Goal: Information Seeking & Learning: Learn about a topic

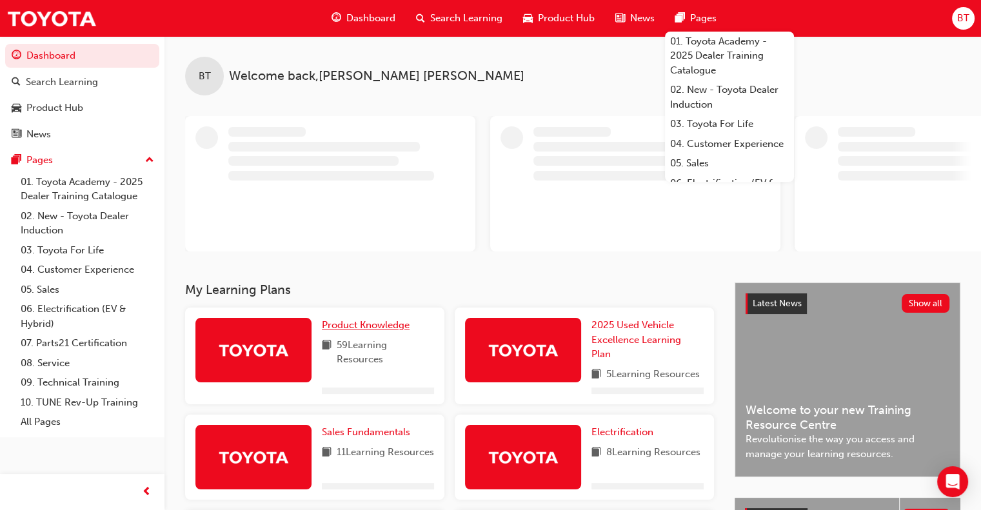
drag, startPoint x: 363, startPoint y: 335, endPoint x: 372, endPoint y: 329, distance: 10.2
click at [364, 335] on div "Product Knowledge 59 Learning Resources" at bounding box center [378, 356] width 112 height 76
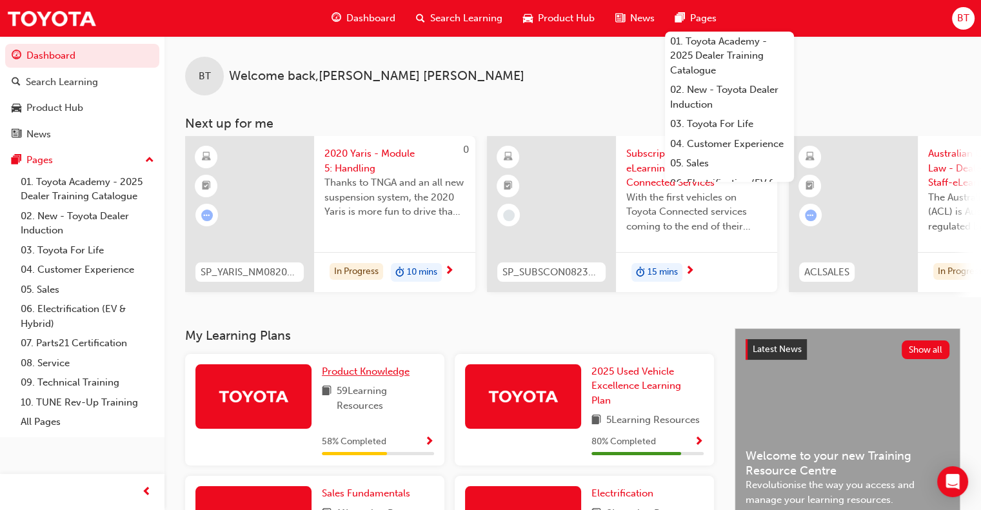
click at [372, 328] on div "BT Welcome back , [PERSON_NAME] Next up for me 0 SP_YARIS_NM0820_EL_05 2020 Yar…" at bounding box center [572, 182] width 817 height 292
click at [397, 377] on span "Product Knowledge" at bounding box center [366, 372] width 88 height 12
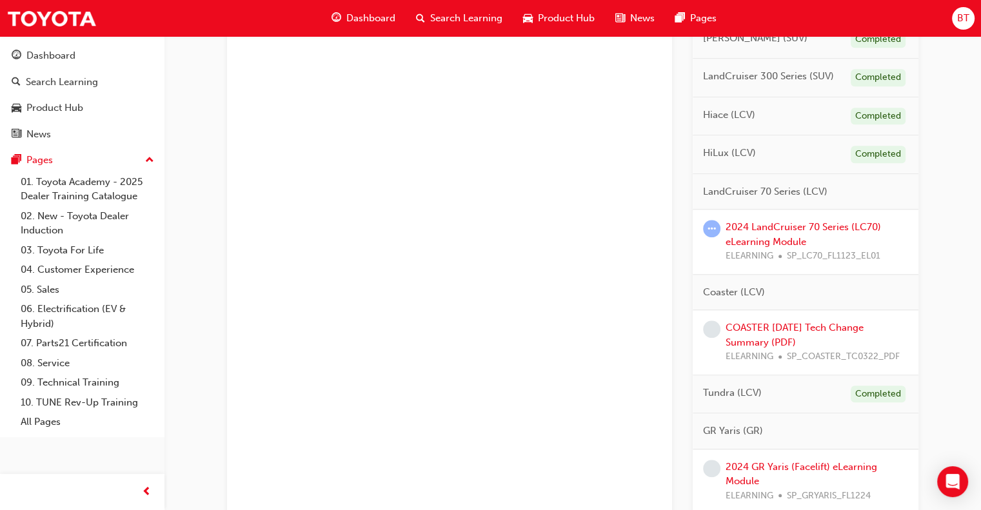
scroll to position [1127, 0]
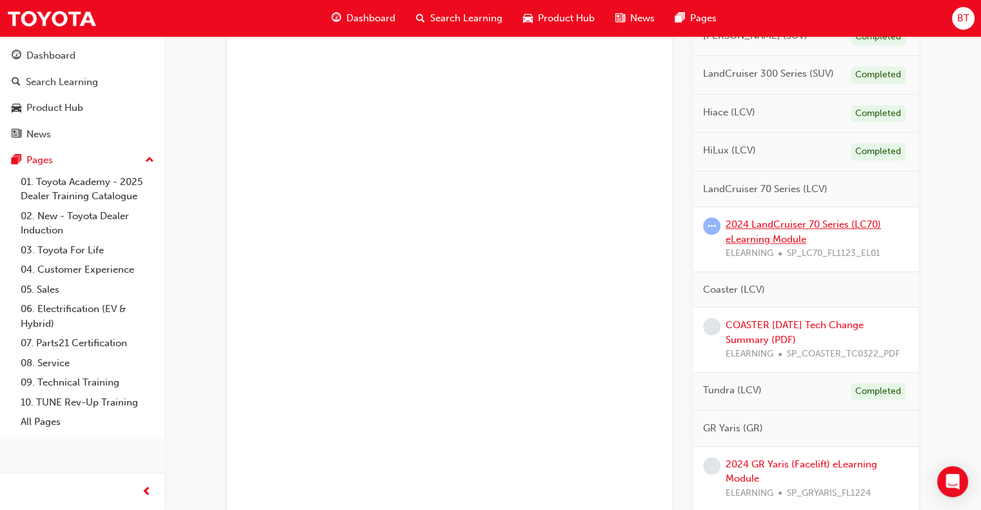
click at [826, 239] on link "2024 LandCruiser 70 Series (LC70) eLearning Module" at bounding box center [803, 232] width 155 height 26
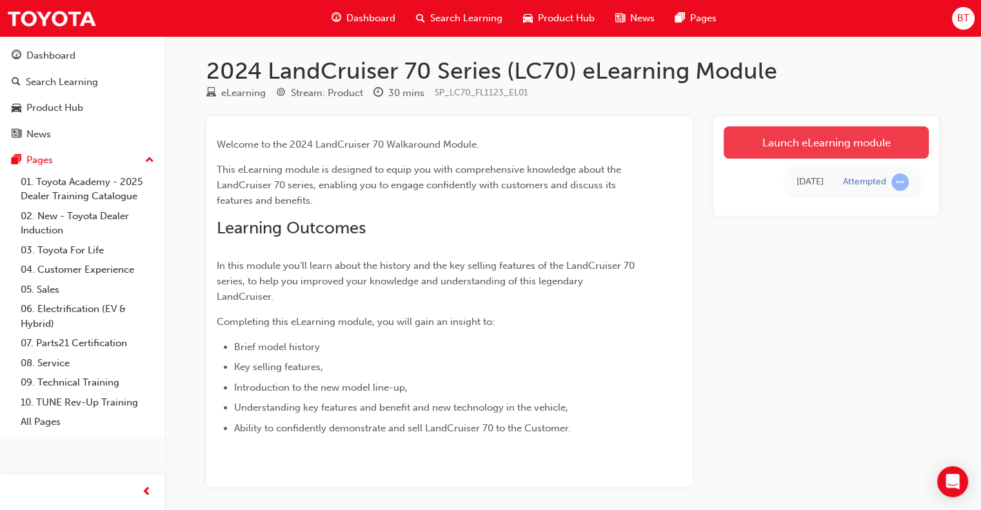
click at [867, 150] on link "Launch eLearning module" at bounding box center [826, 142] width 205 height 32
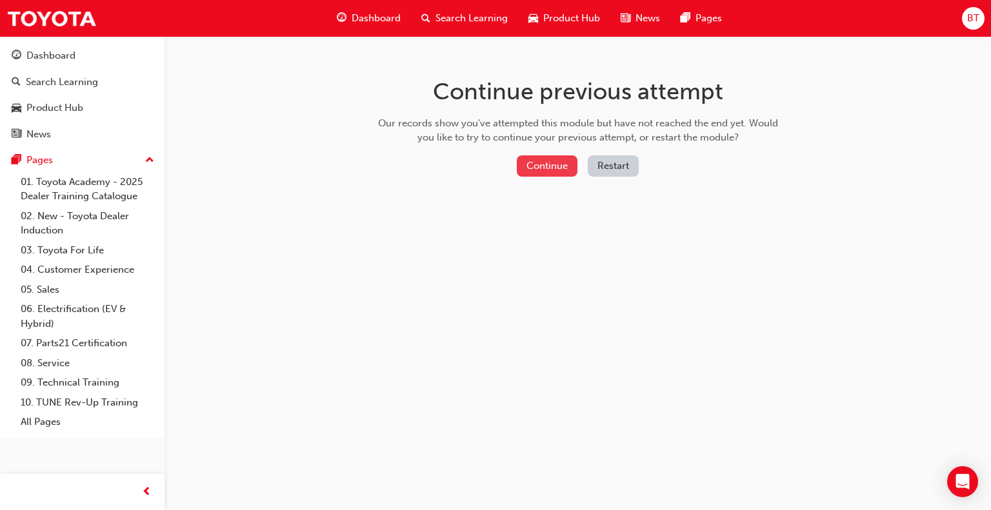
click at [557, 162] on button "Continue" at bounding box center [547, 165] width 61 height 21
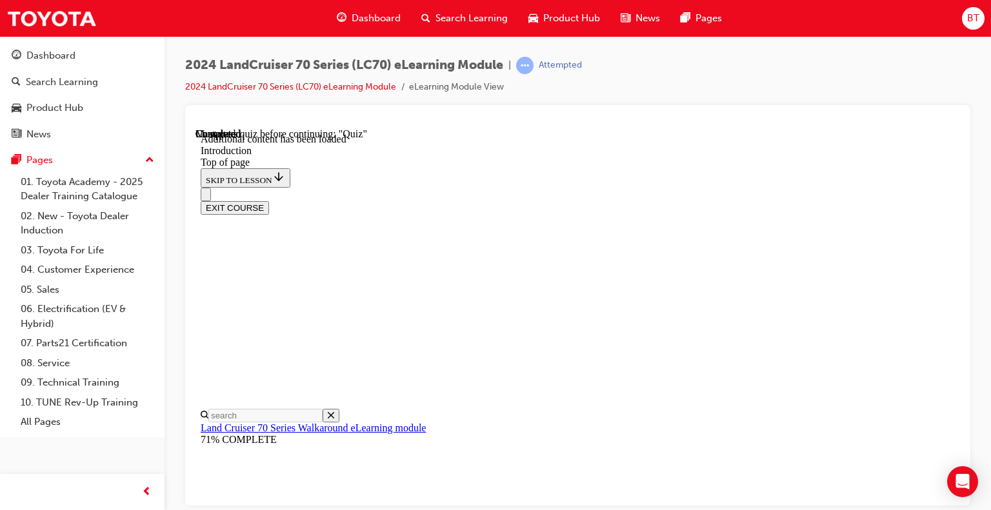
scroll to position [110, 0]
drag, startPoint x: 952, startPoint y: 184, endPoint x: 989, endPoint y: 637, distance: 455.0
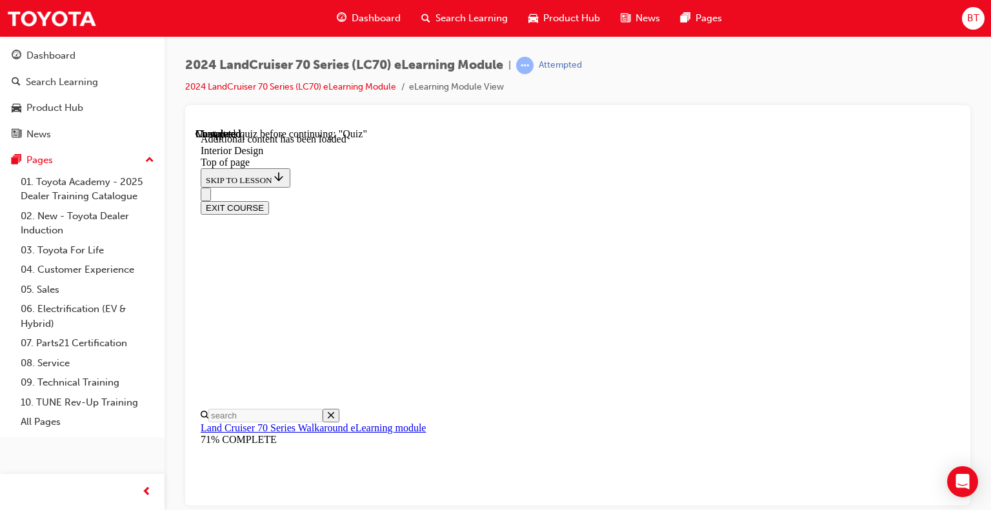
scroll to position [40, 0]
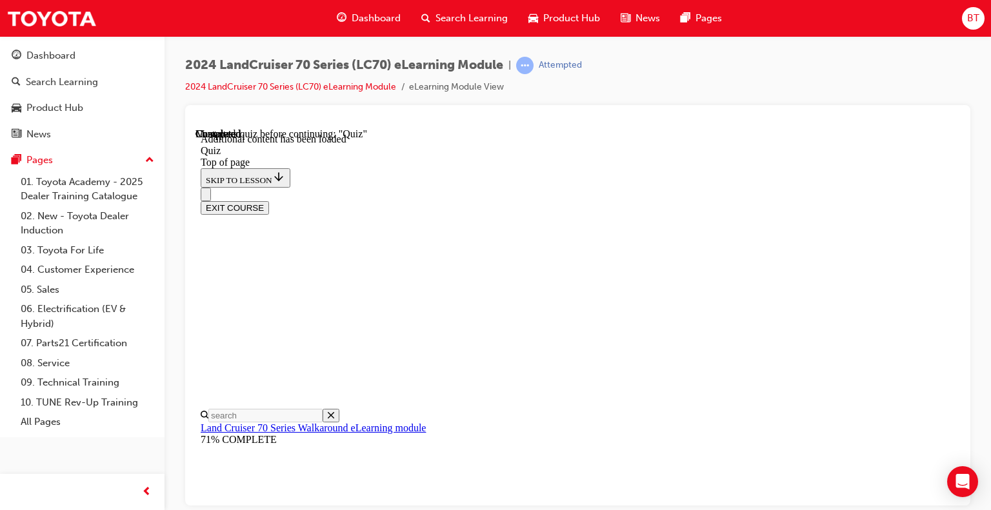
scroll to position [251, 0]
click at [269, 201] on button "EXIT COURSE" at bounding box center [235, 208] width 68 height 14
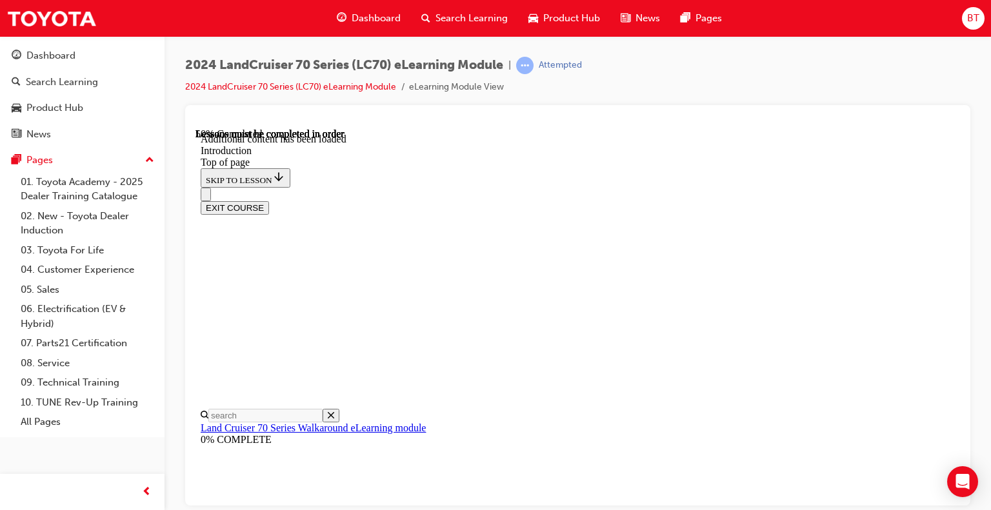
drag, startPoint x: 950, startPoint y: 346, endPoint x: 1156, endPoint y: 542, distance: 284.7
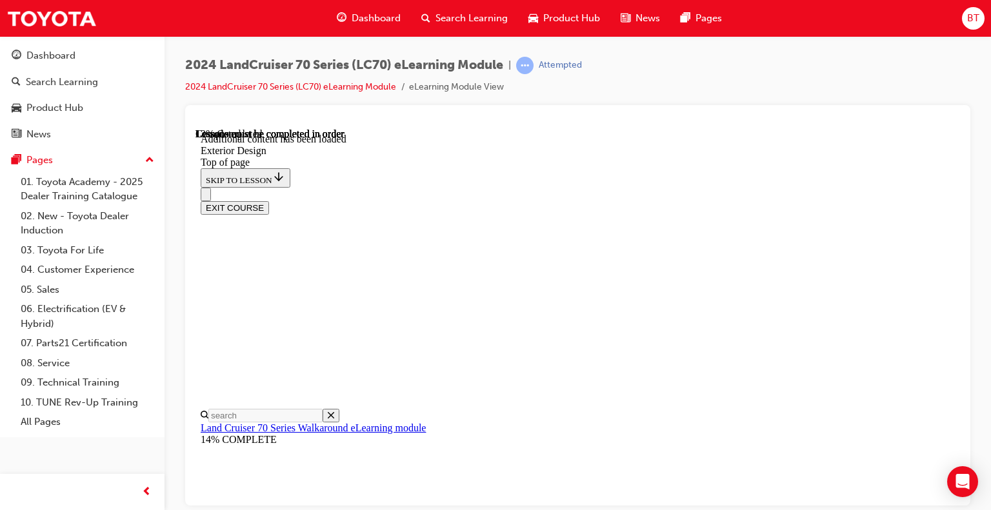
scroll to position [312, 0]
drag, startPoint x: 954, startPoint y: 207, endPoint x: 1158, endPoint y: 400, distance: 280.6
drag, startPoint x: 957, startPoint y: 320, endPoint x: 1165, endPoint y: 569, distance: 324.2
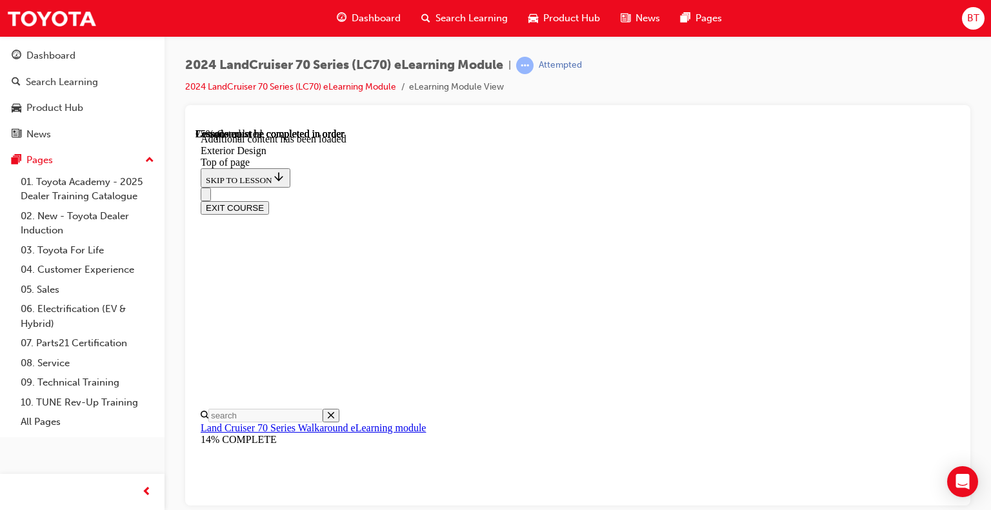
drag, startPoint x: 573, startPoint y: 459, endPoint x: 578, endPoint y: 445, distance: 15.1
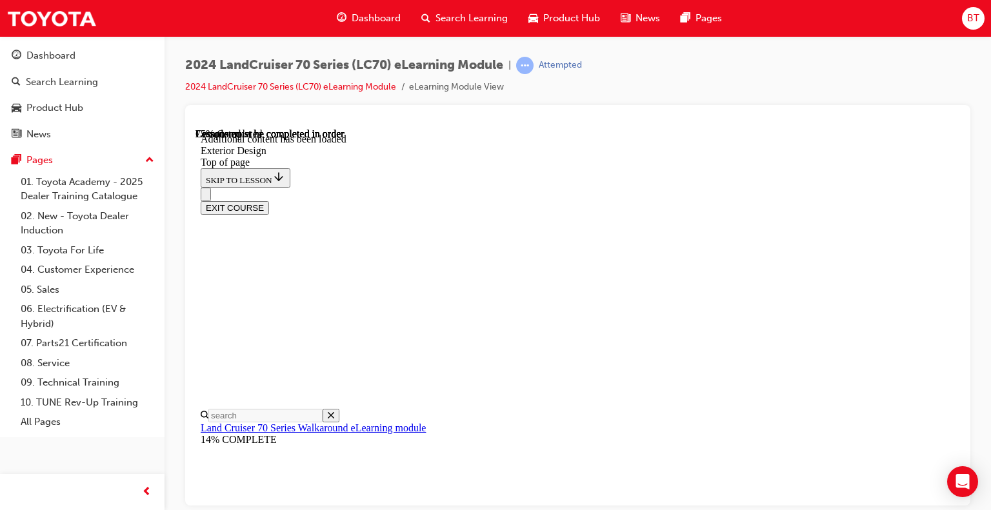
drag, startPoint x: 615, startPoint y: 419, endPoint x: 604, endPoint y: 370, distance: 49.6
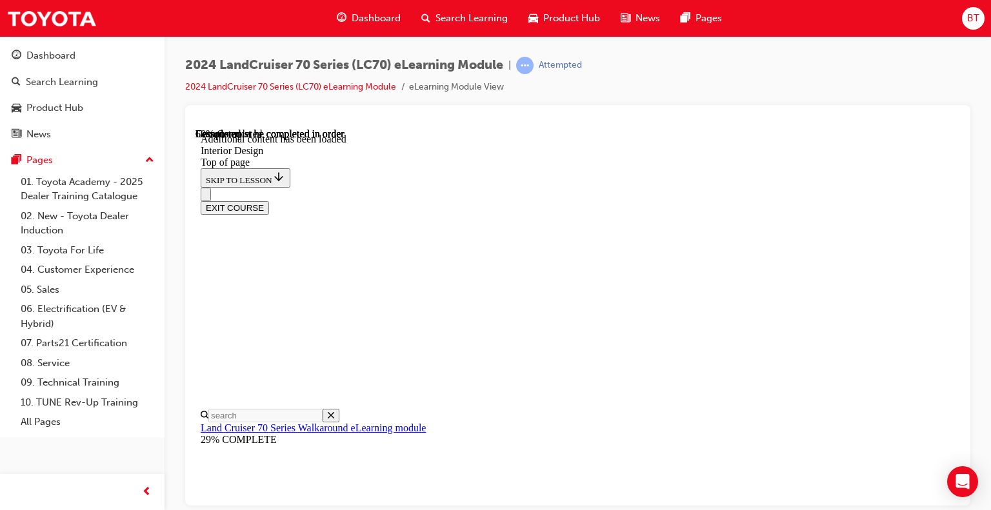
drag, startPoint x: 637, startPoint y: 298, endPoint x: 694, endPoint y: 271, distance: 62.9
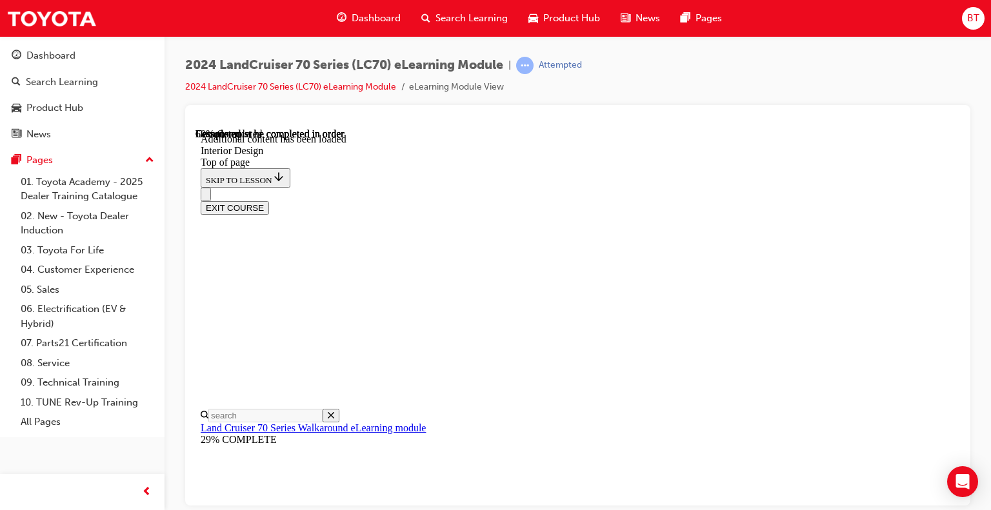
drag, startPoint x: 953, startPoint y: 397, endPoint x: 1142, endPoint y: 607, distance: 283.1
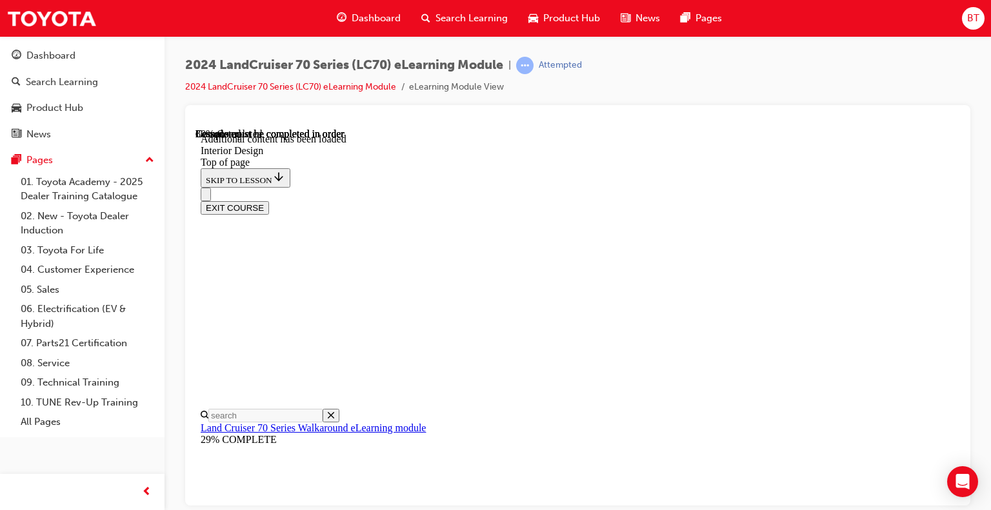
drag, startPoint x: 956, startPoint y: 200, endPoint x: 1180, endPoint y: 603, distance: 461.1
drag, startPoint x: 653, startPoint y: 308, endPoint x: 808, endPoint y: 304, distance: 154.8
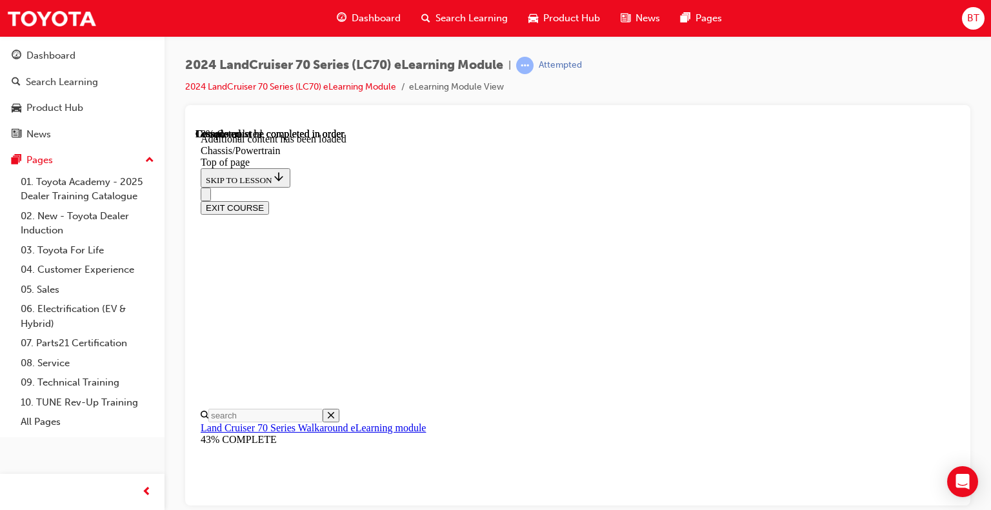
drag, startPoint x: 955, startPoint y: 301, endPoint x: 1150, endPoint y: 610, distance: 365.0
drag, startPoint x: 1158, startPoint y: 562, endPoint x: 951, endPoint y: 460, distance: 231.0
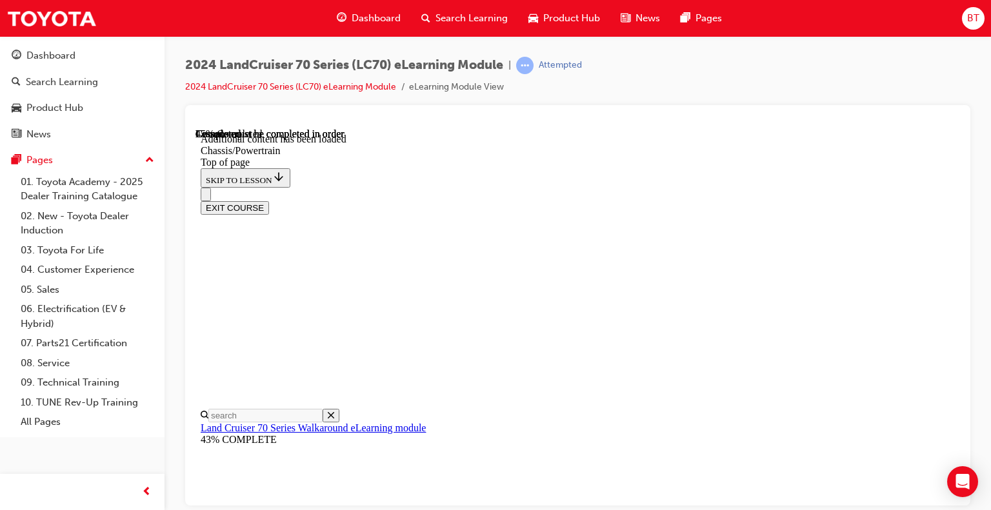
scroll to position [1705, 0]
drag, startPoint x: 952, startPoint y: 451, endPoint x: 1106, endPoint y: 637, distance: 241.4
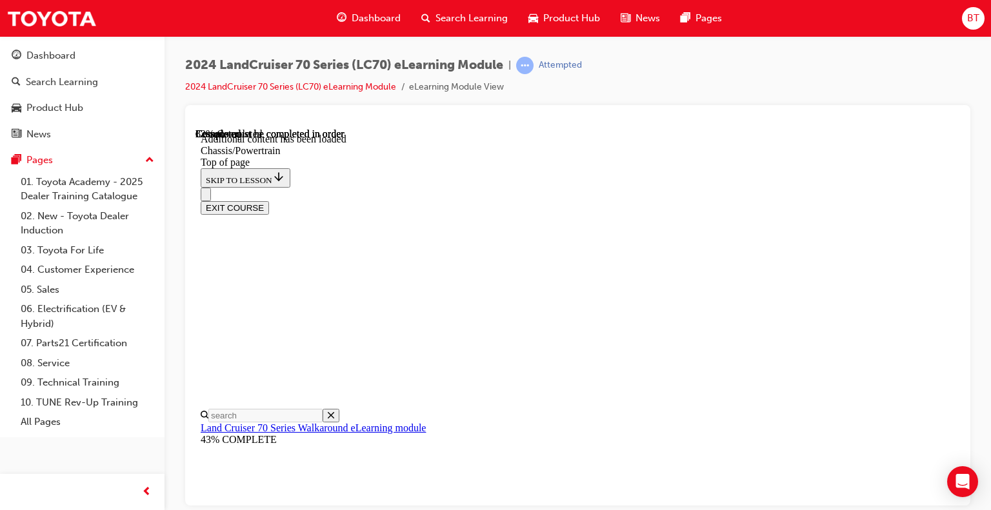
scroll to position [1971, 0]
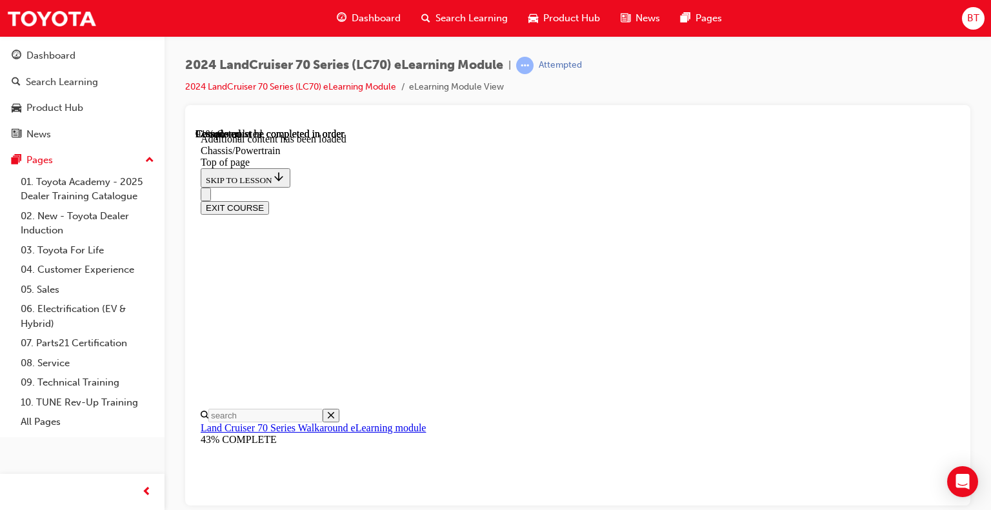
drag, startPoint x: 1155, startPoint y: 519, endPoint x: 955, endPoint y: 390, distance: 237.9
drag, startPoint x: 955, startPoint y: 390, endPoint x: 1150, endPoint y: 635, distance: 313.1
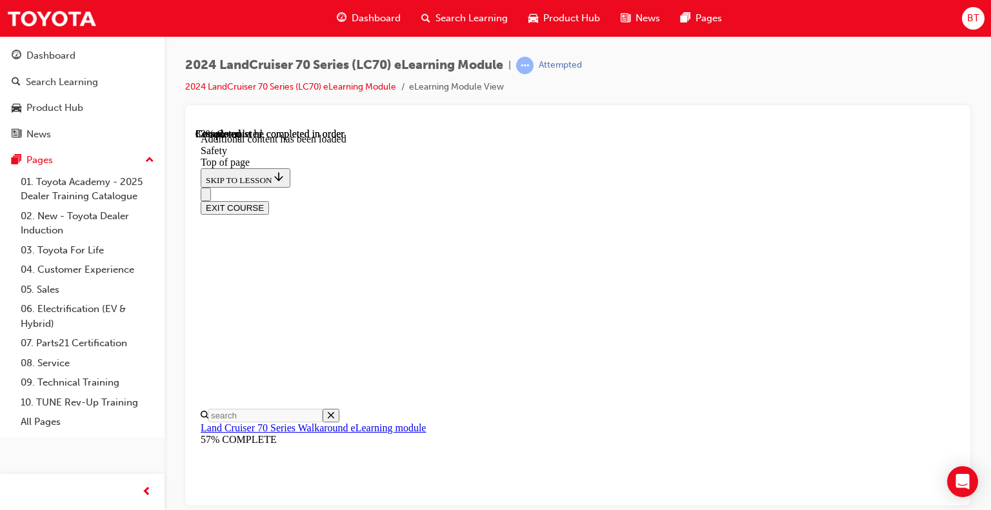
scroll to position [782, 0]
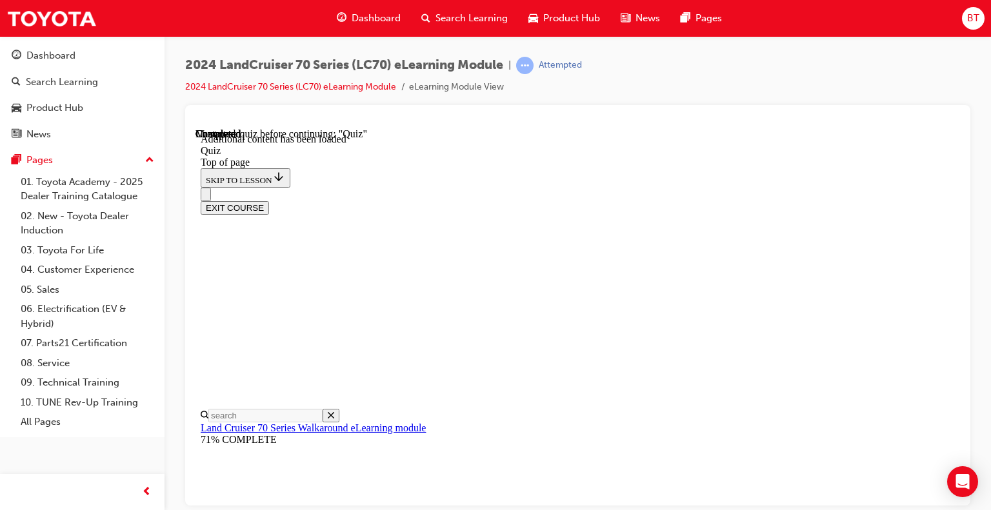
scroll to position [151, 0]
drag, startPoint x: 709, startPoint y: 259, endPoint x: 477, endPoint y: 195, distance: 240.0
copy p "Parking the LC70 is now made a whole lot easier with the introduction of a reve…"
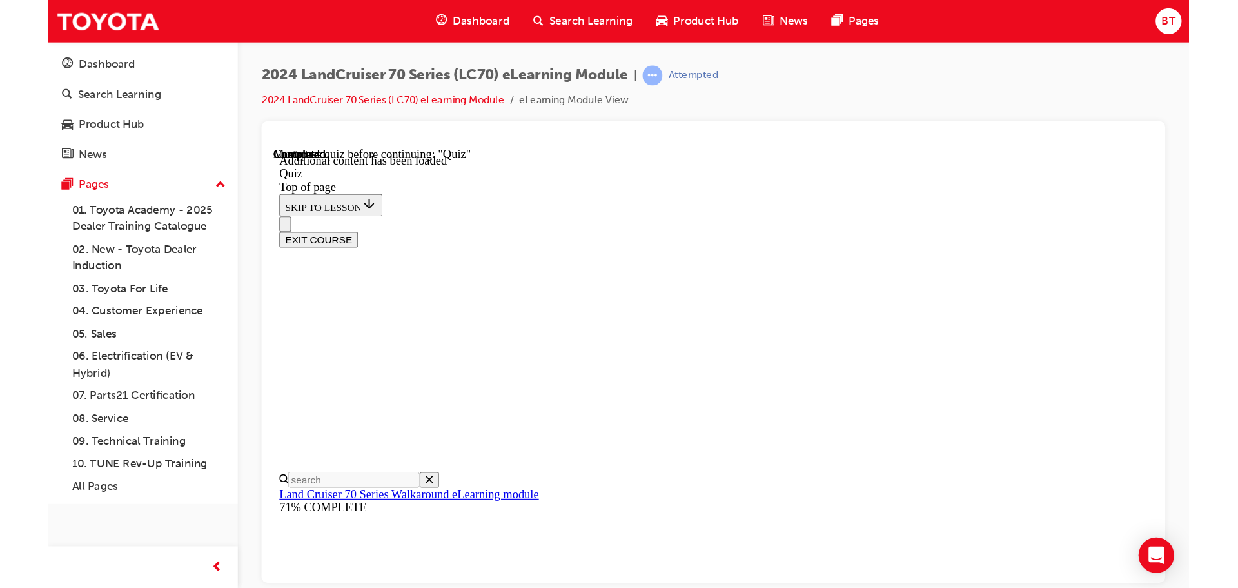
scroll to position [0, 0]
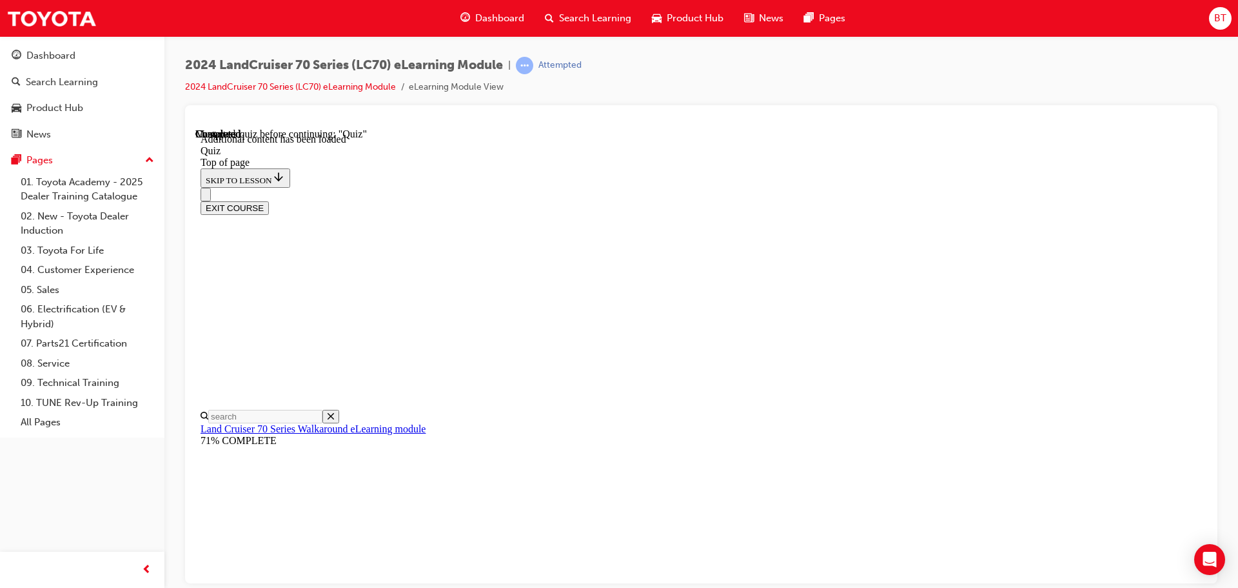
drag, startPoint x: 1037, startPoint y: 452, endPoint x: 506, endPoint y: 193, distance: 589.9
copy div "Parking the LC70 is now made a whole lot easier with the introduction of a reve…"
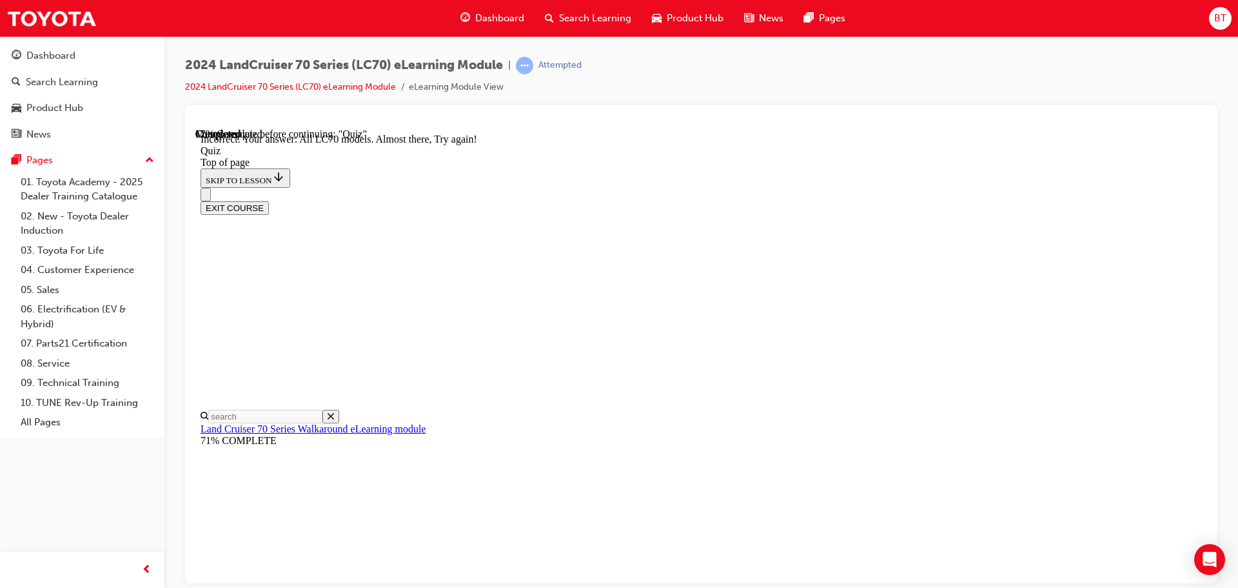
scroll to position [328, 0]
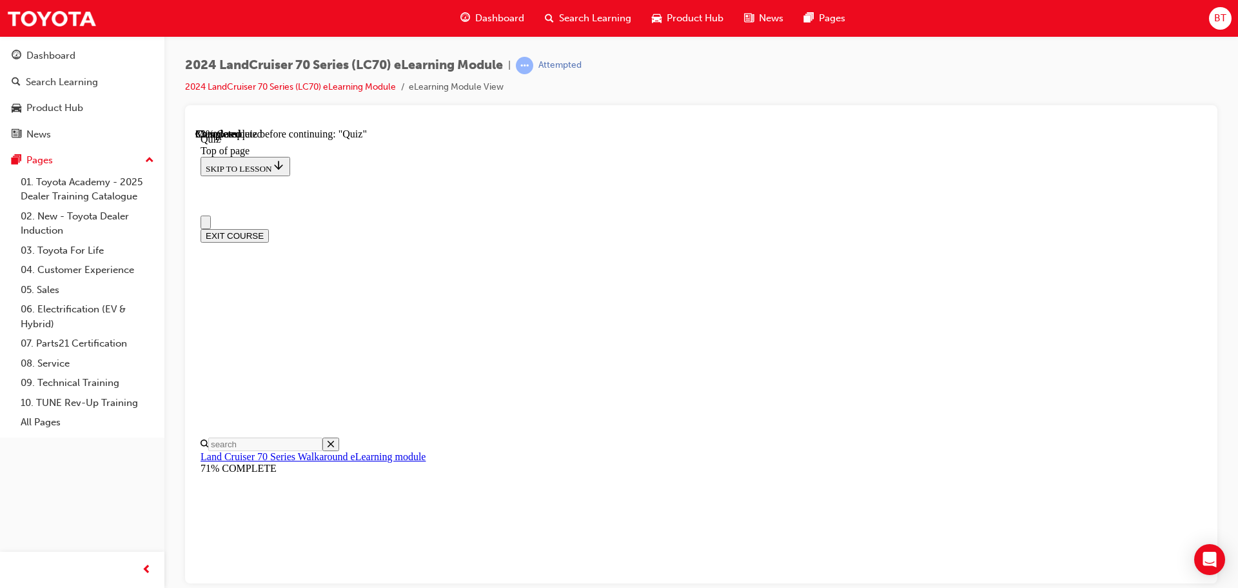
scroll to position [0, 0]
drag, startPoint x: 1017, startPoint y: 385, endPoint x: 551, endPoint y: 353, distance: 466.8
copy div "On 1GD 2.8L Auto variants only, how has the addition of a 'Second Start' switch…"
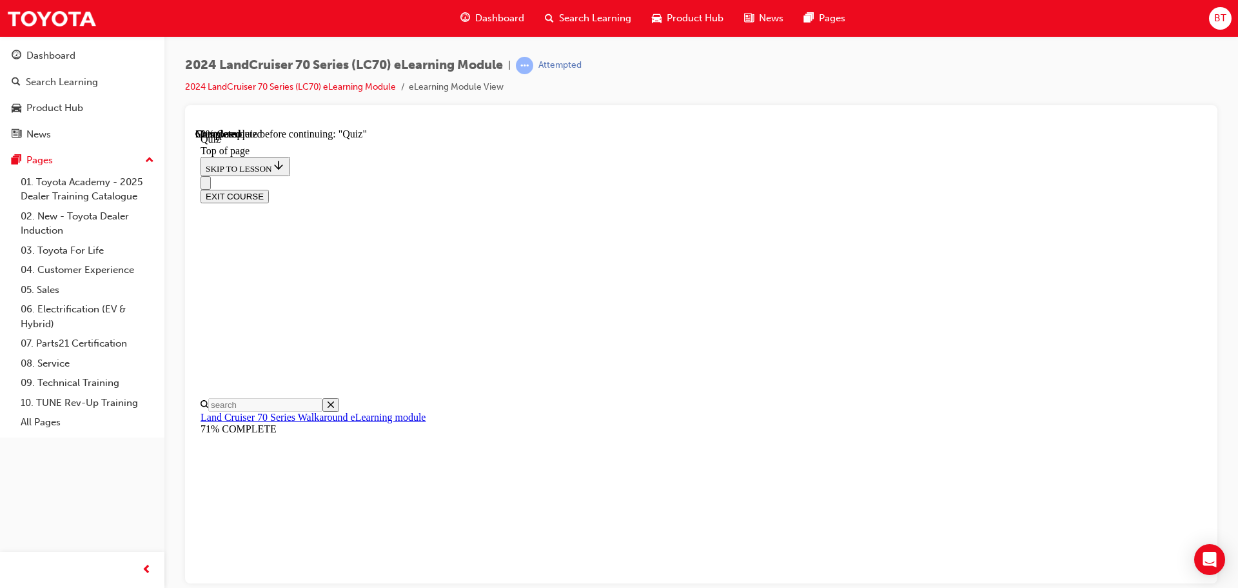
scroll to position [104, 0]
drag, startPoint x: 603, startPoint y: 261, endPoint x: 709, endPoint y: 513, distance: 274.3
copy div "The redesign of the 2023 Land Cruiser 70 series was influenced by its predecess…"
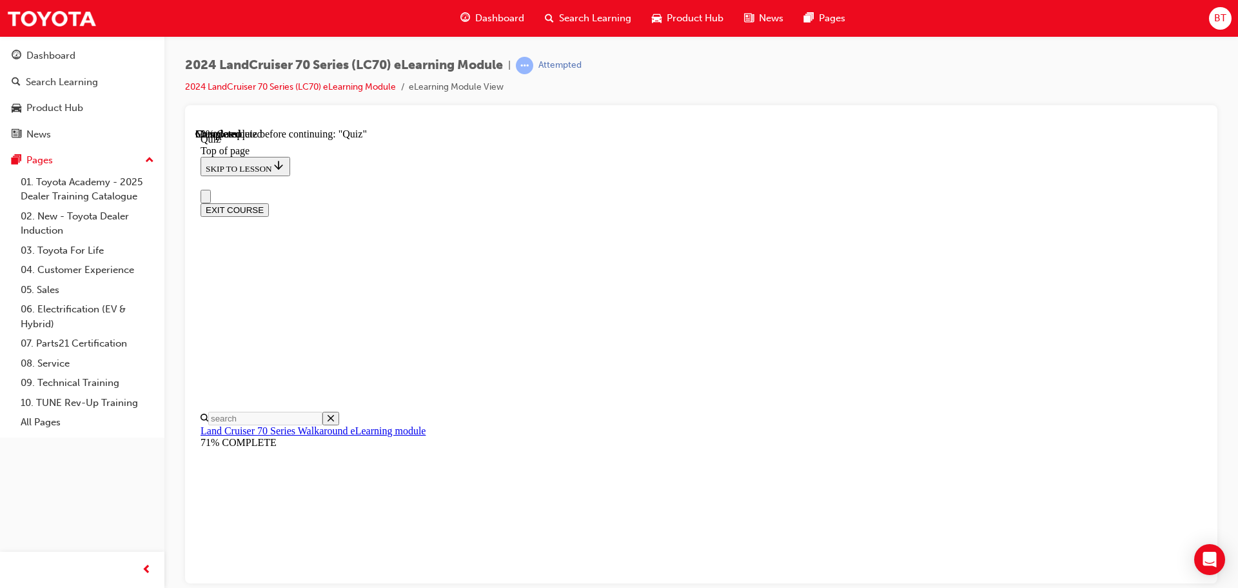
scroll to position [0, 0]
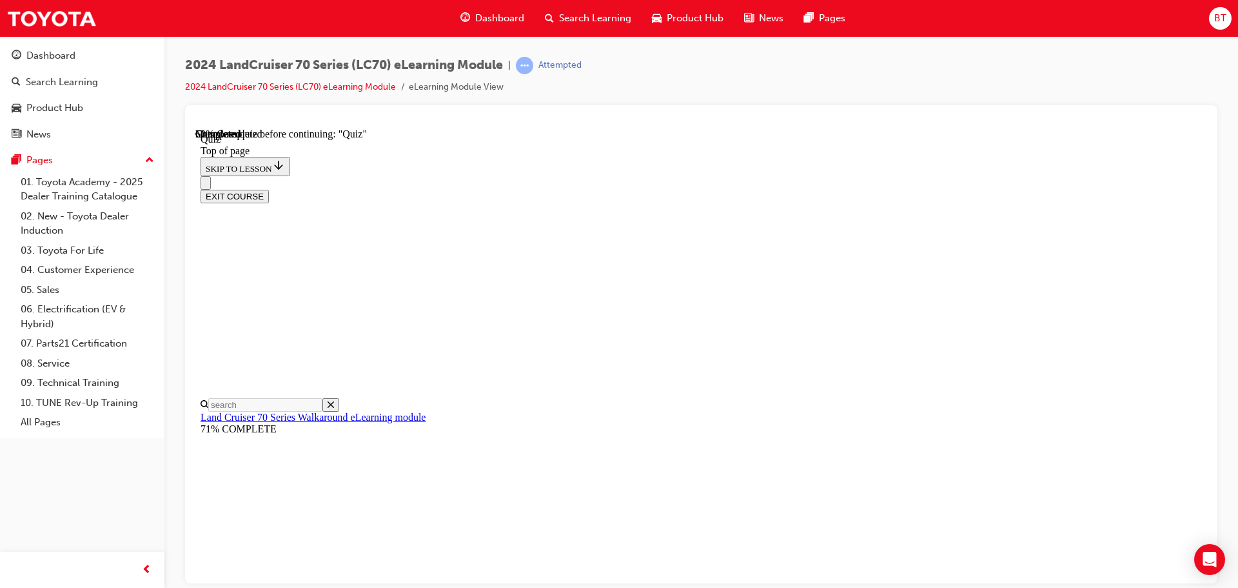
drag, startPoint x: 809, startPoint y: 483, endPoint x: 858, endPoint y: 459, distance: 54.8
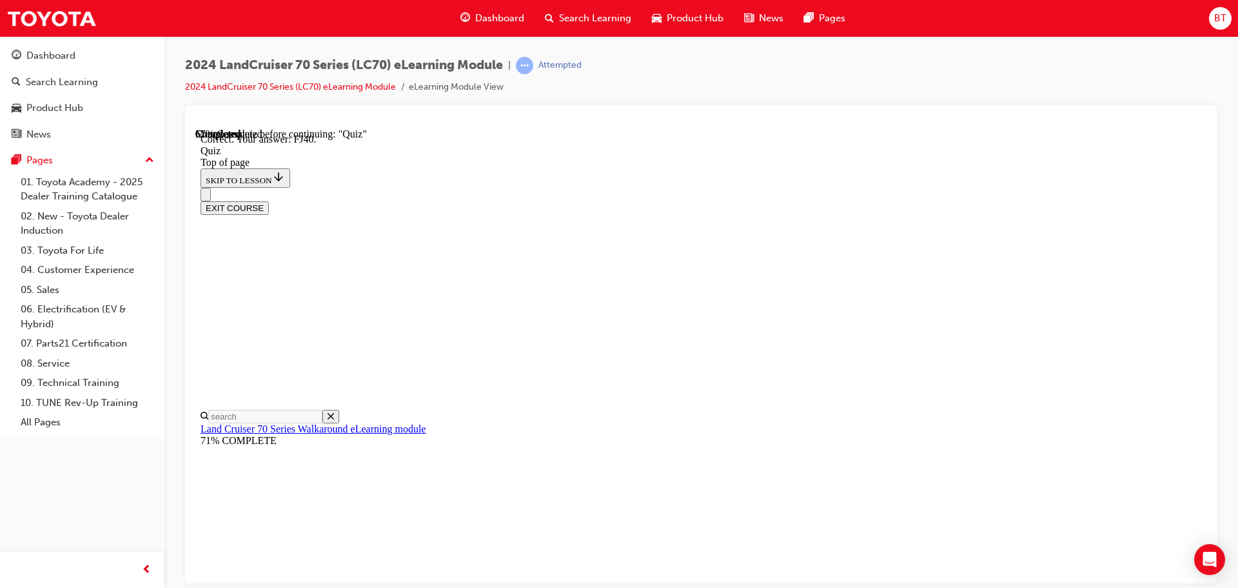
scroll to position [283, 0]
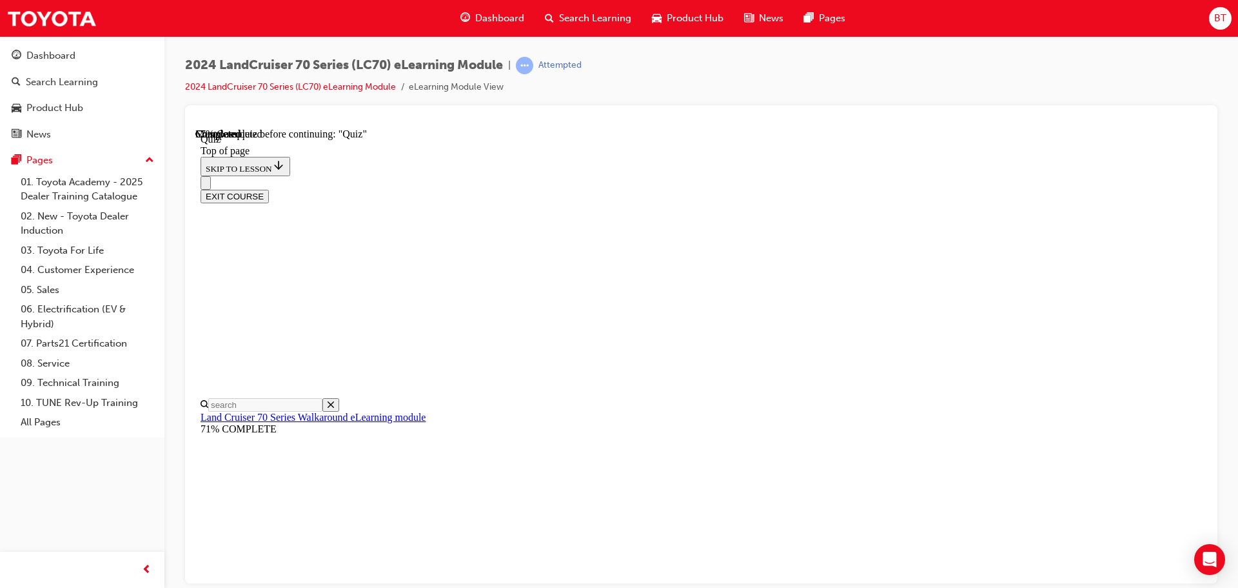
scroll to position [168, 0]
drag, startPoint x: 1020, startPoint y: 541, endPoint x: 558, endPoint y: 163, distance: 596.8
copy div "Toyota Safety Sense (TSS) has been upgraded to TSS 2.0, in addition to Pre-Coll…"
drag, startPoint x: 591, startPoint y: 290, endPoint x: 593, endPoint y: 312, distance: 22.7
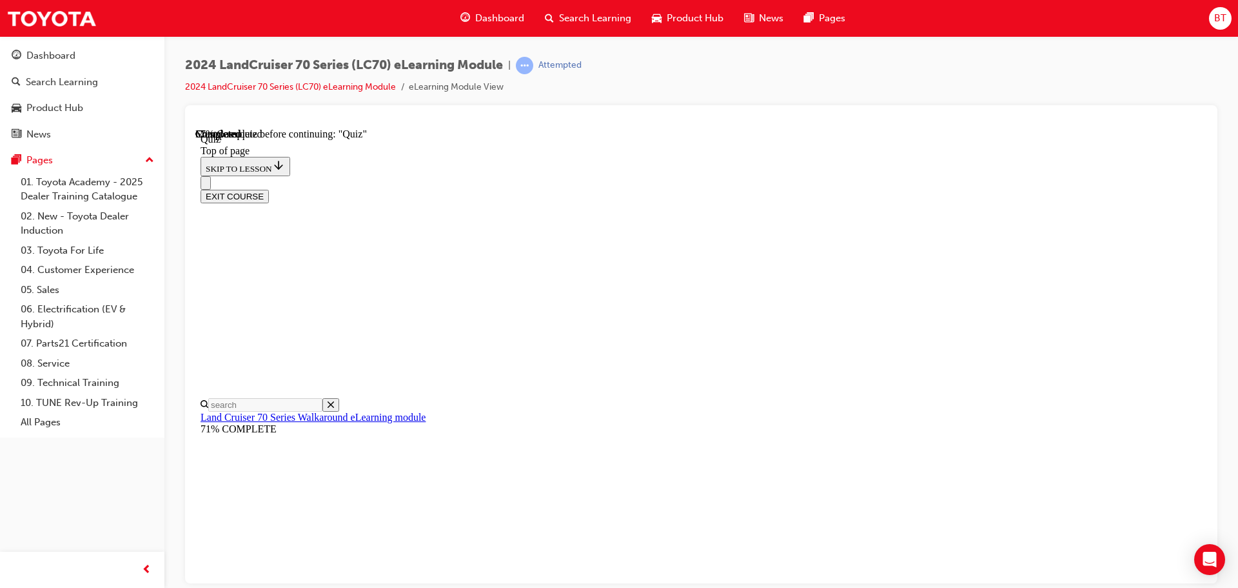
scroll to position [184, 0]
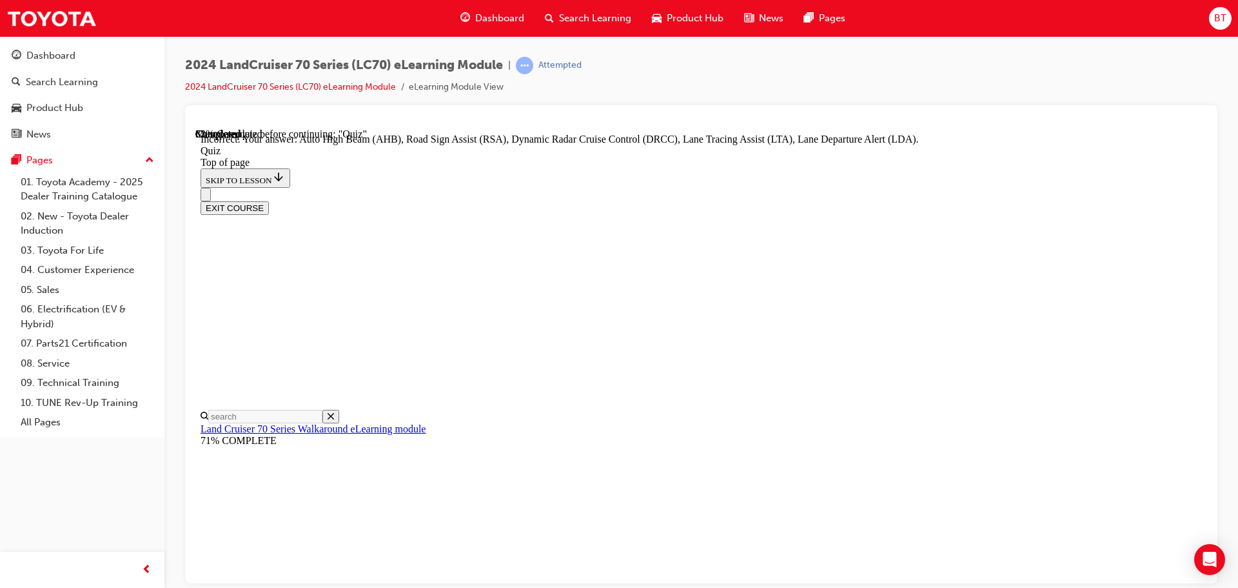
scroll to position [333, 0]
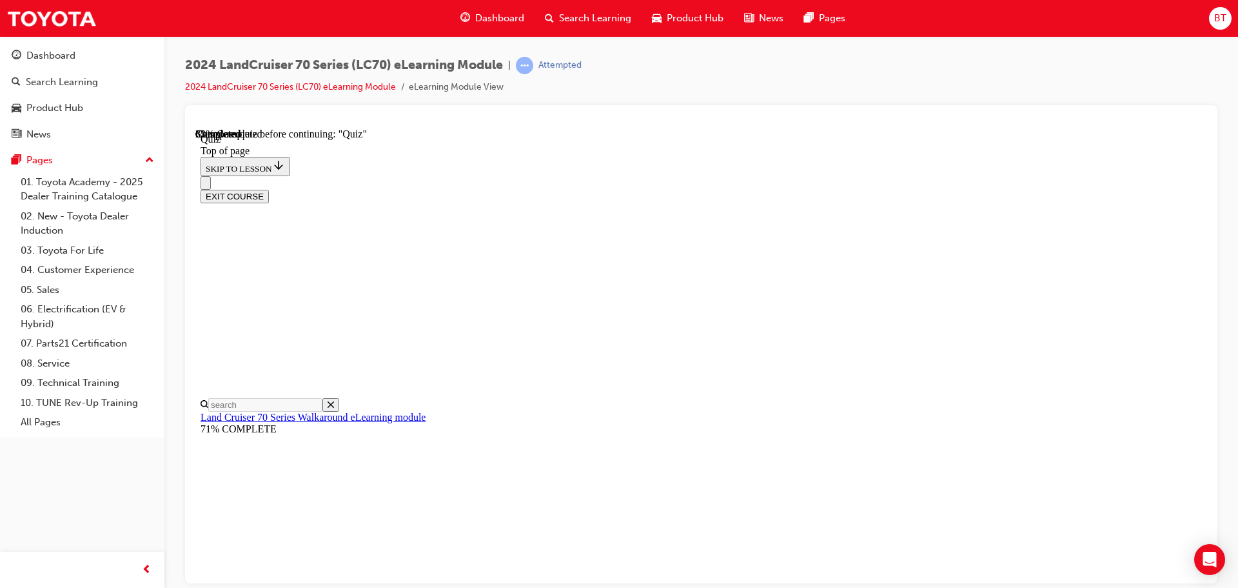
scroll to position [159, 0]
click at [990, 374] on div "2024 LandCruiser 70 Series (LC70) eLearning Module | Attempted 2024 LandCruiser…" at bounding box center [701, 295] width 1074 height 519
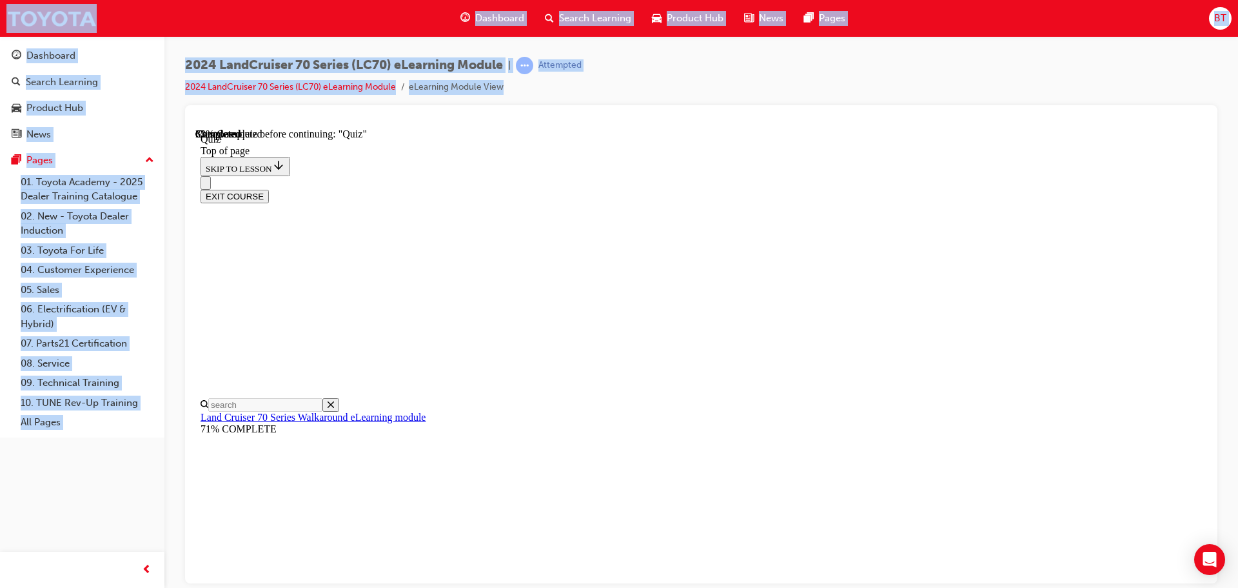
drag, startPoint x: 1218, startPoint y: 373, endPoint x: 1207, endPoint y: 358, distance: 18.4
click at [990, 358] on div "2024 LandCruiser 70 Series (LC70) eLearning Module | Attempted 2024 LandCruiser…" at bounding box center [701, 295] width 1074 height 519
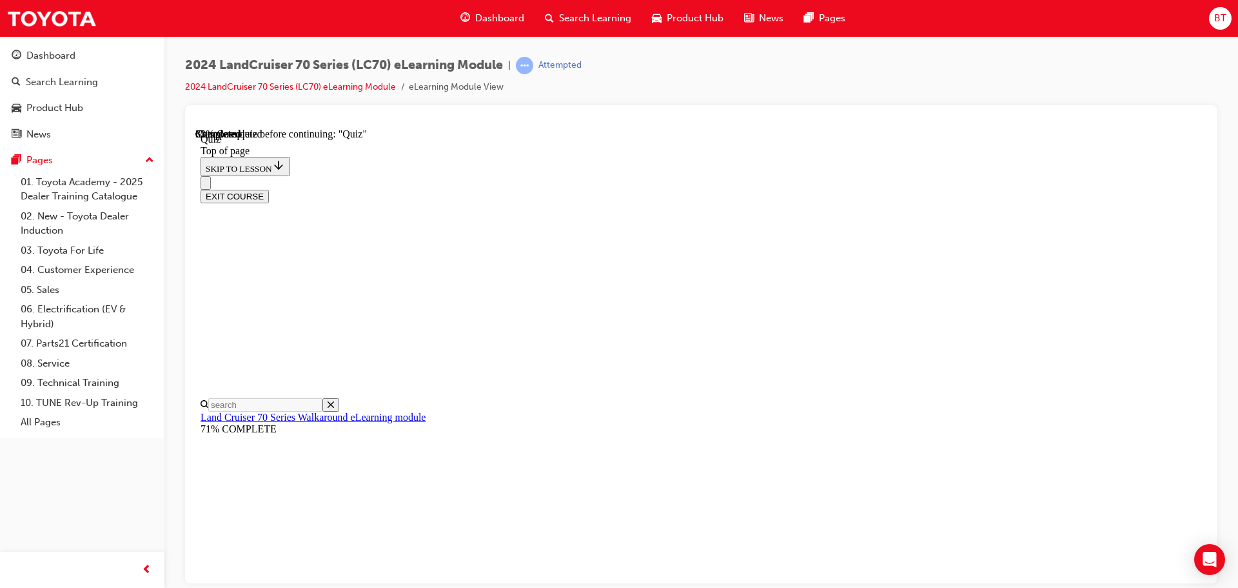
drag, startPoint x: 1039, startPoint y: 489, endPoint x: 548, endPoint y: 195, distance: 572.4
copy div "The retro-designed Land Cruiser 70 ushers in a new era by introducing a new pow…"
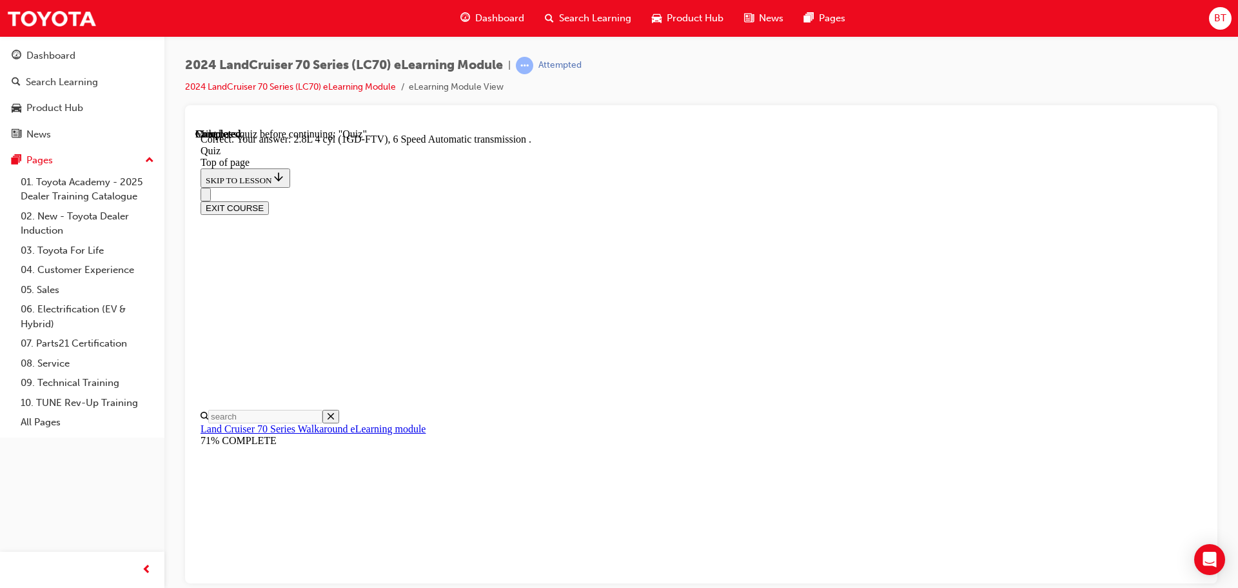
scroll to position [252, 0]
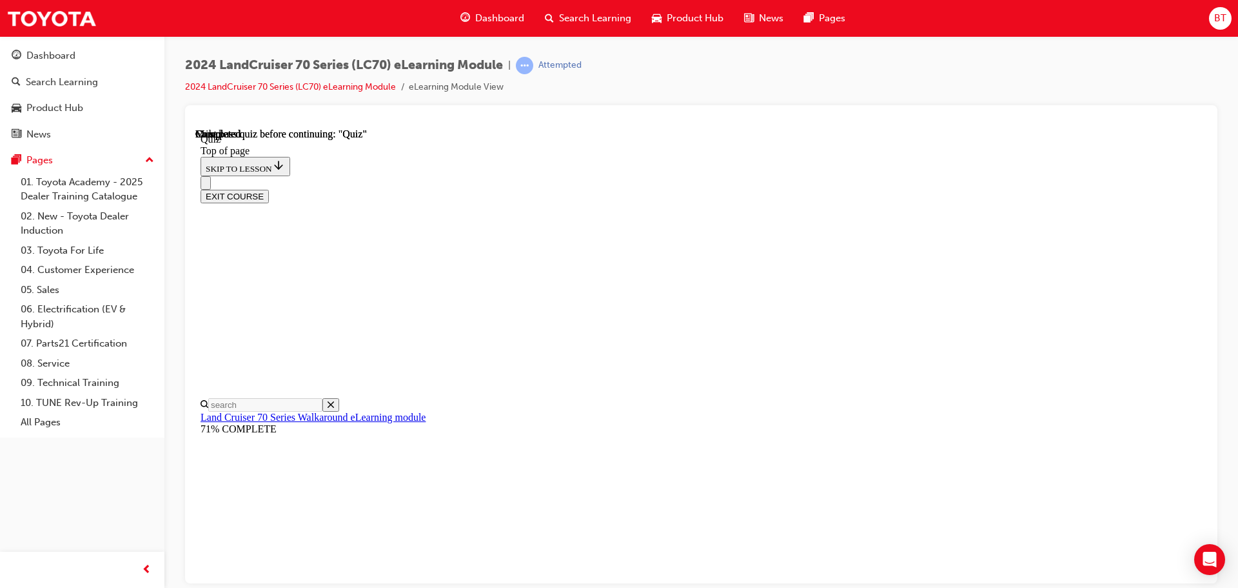
scroll to position [243, 0]
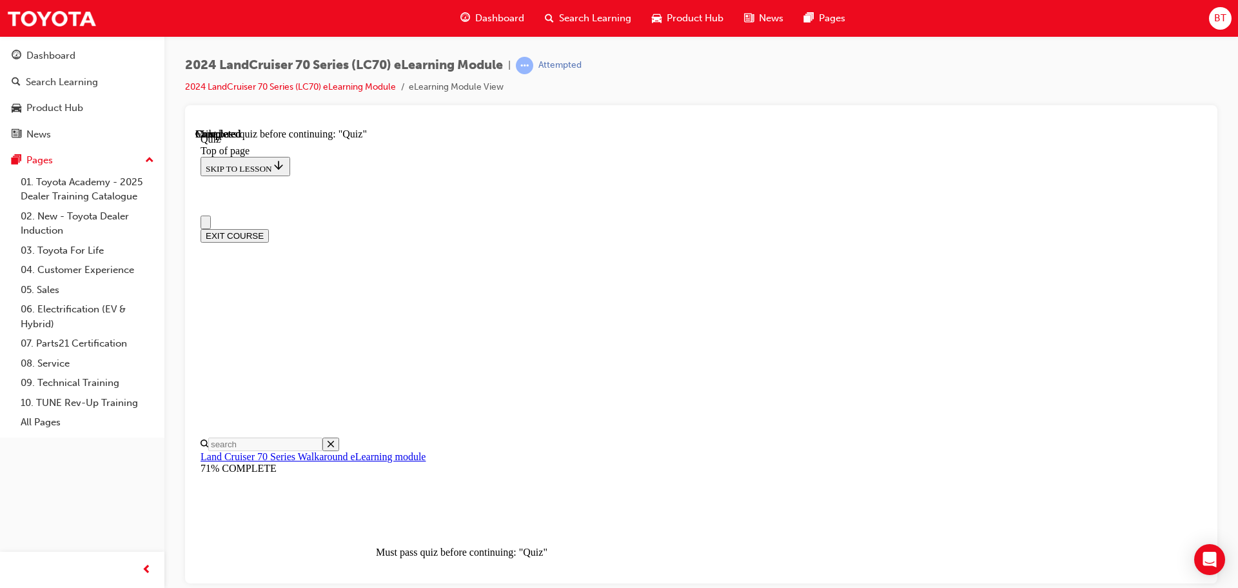
scroll to position [0, 0]
drag, startPoint x: 661, startPoint y: 300, endPoint x: 442, endPoint y: 366, distance: 229.1
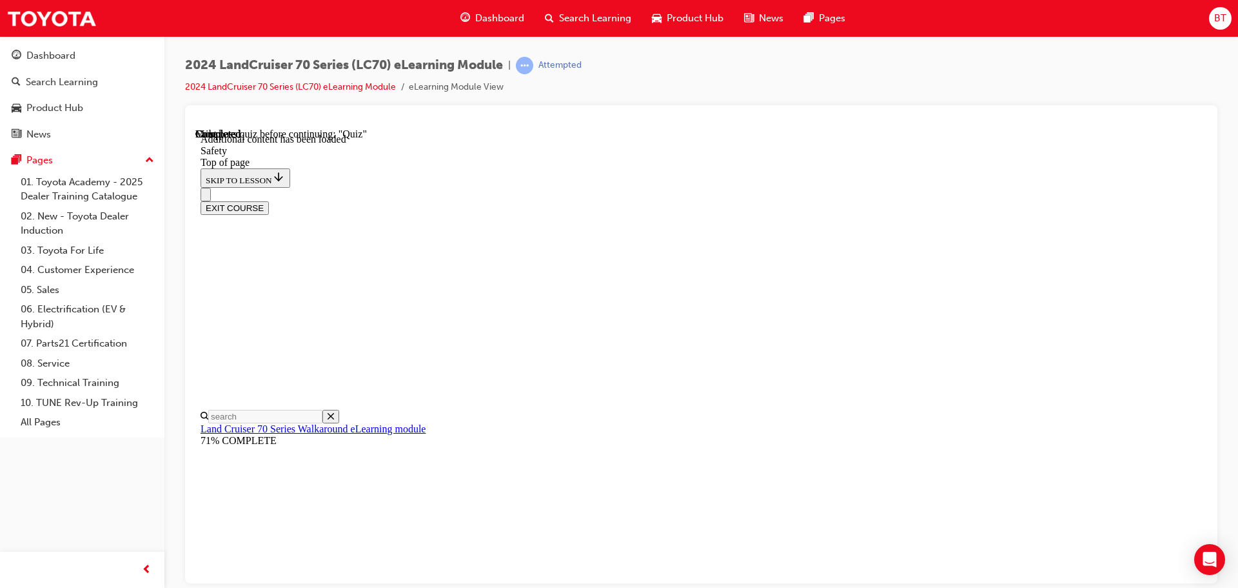
click at [211, 187] on button "Close navigation menu" at bounding box center [206, 194] width 10 height 14
click at [206, 197] on icon "Open navigation menu" at bounding box center [206, 197] width 0 height 0
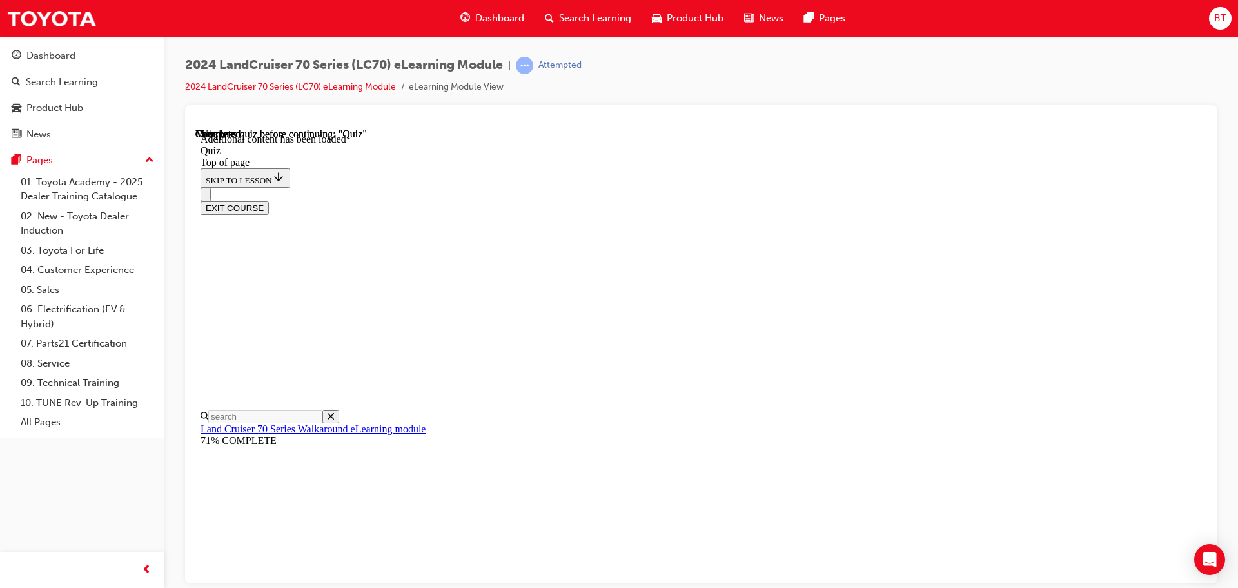
scroll to position [243, 0]
drag, startPoint x: 1201, startPoint y: 263, endPoint x: 1433, endPoint y: 586, distance: 397.9
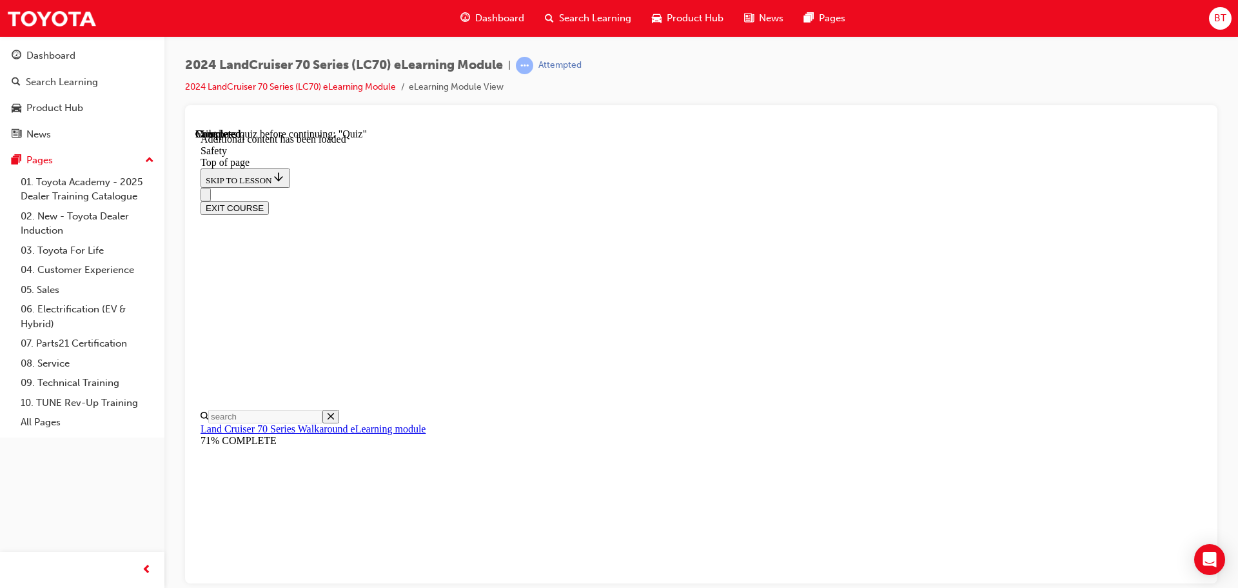
click at [269, 201] on button "EXIT COURSE" at bounding box center [235, 208] width 68 height 14
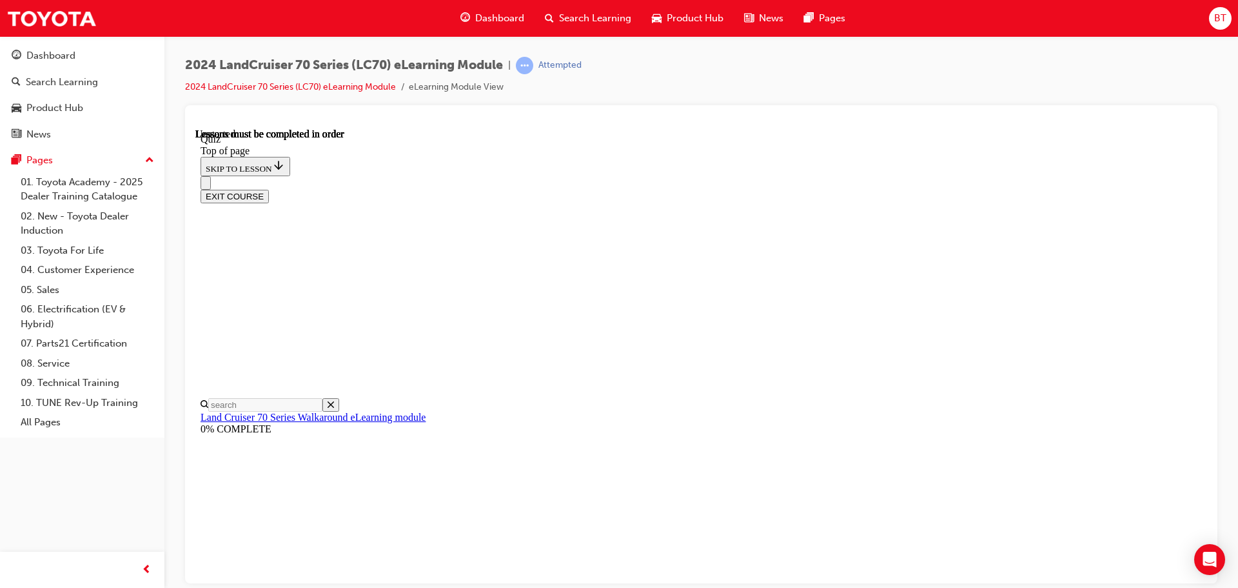
drag, startPoint x: 974, startPoint y: 507, endPoint x: 562, endPoint y: 159, distance: 539.6
copy div "A welcomed addition of electric outer side mirrors allows the driver to adjust …"
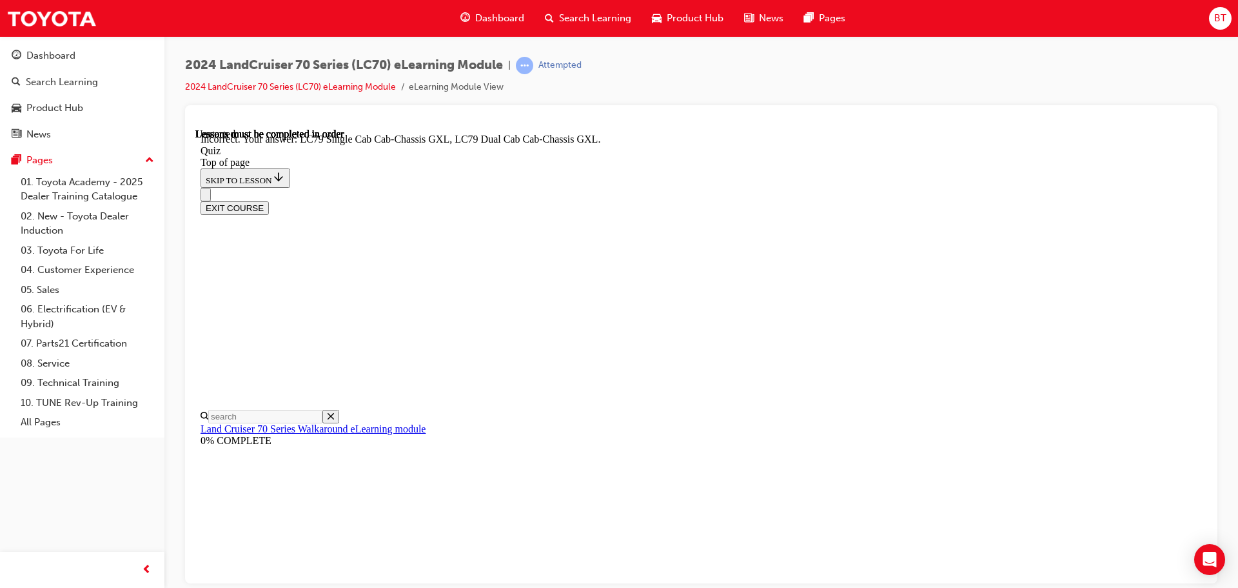
scroll to position [334, 0]
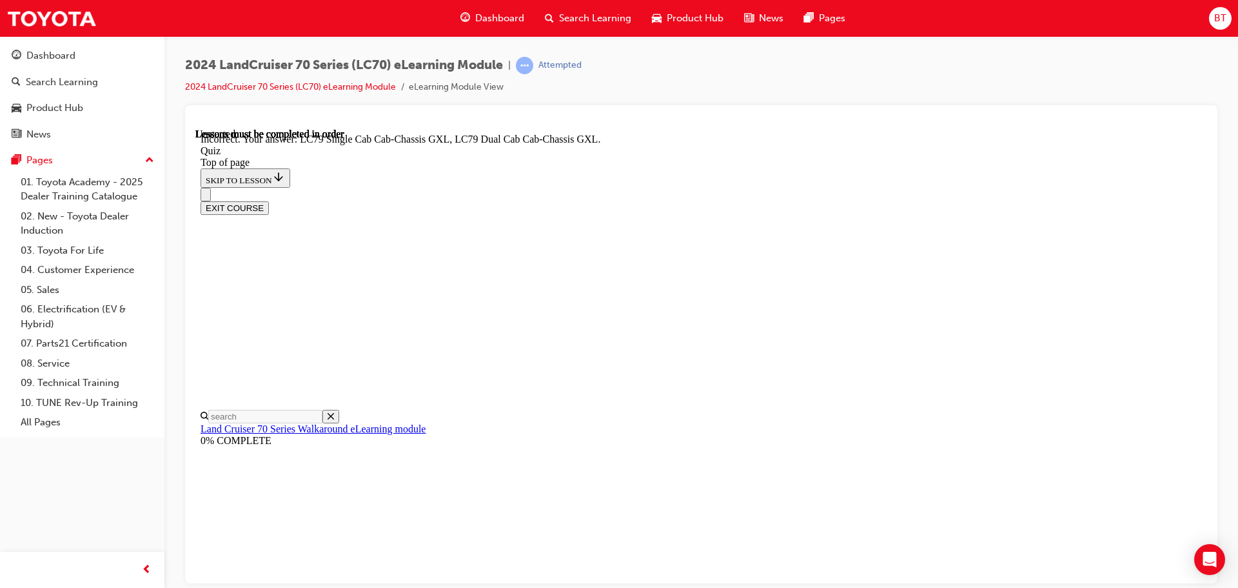
drag, startPoint x: 1005, startPoint y: 545, endPoint x: 535, endPoint y: 199, distance: 583.6
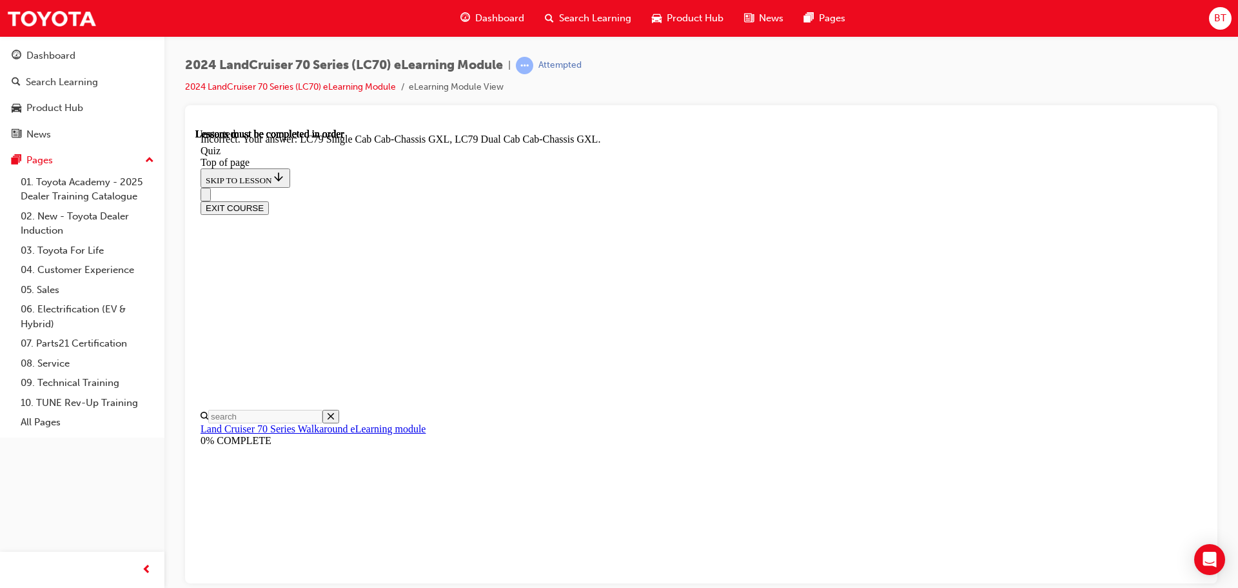
copy div "02/06 Parking the LC70 is now made a whole lot easier with the introduction of …"
drag, startPoint x: 587, startPoint y: 375, endPoint x: 587, endPoint y: 388, distance: 13.5
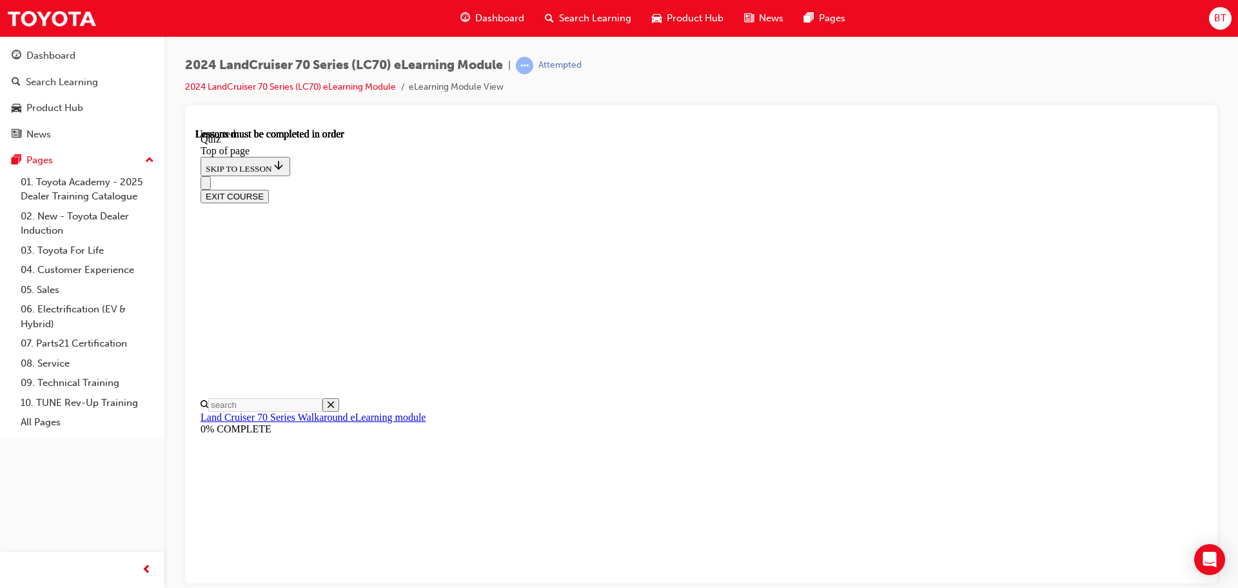
scroll to position [161, 0]
drag, startPoint x: 588, startPoint y: 290, endPoint x: 588, endPoint y: 327, distance: 37.4
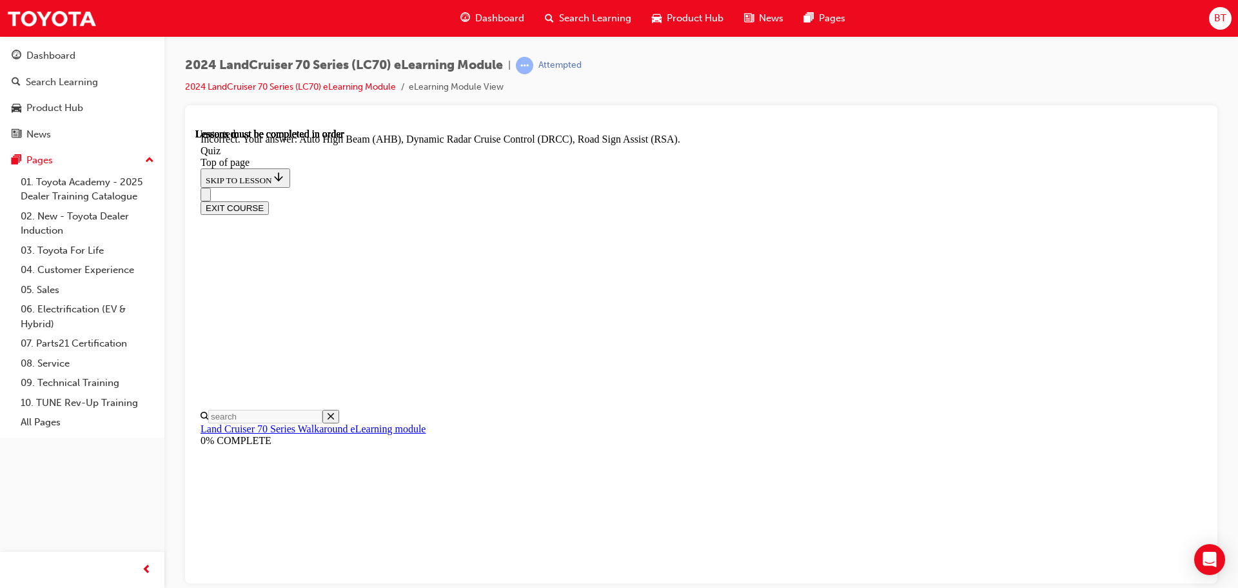
scroll to position [333, 0]
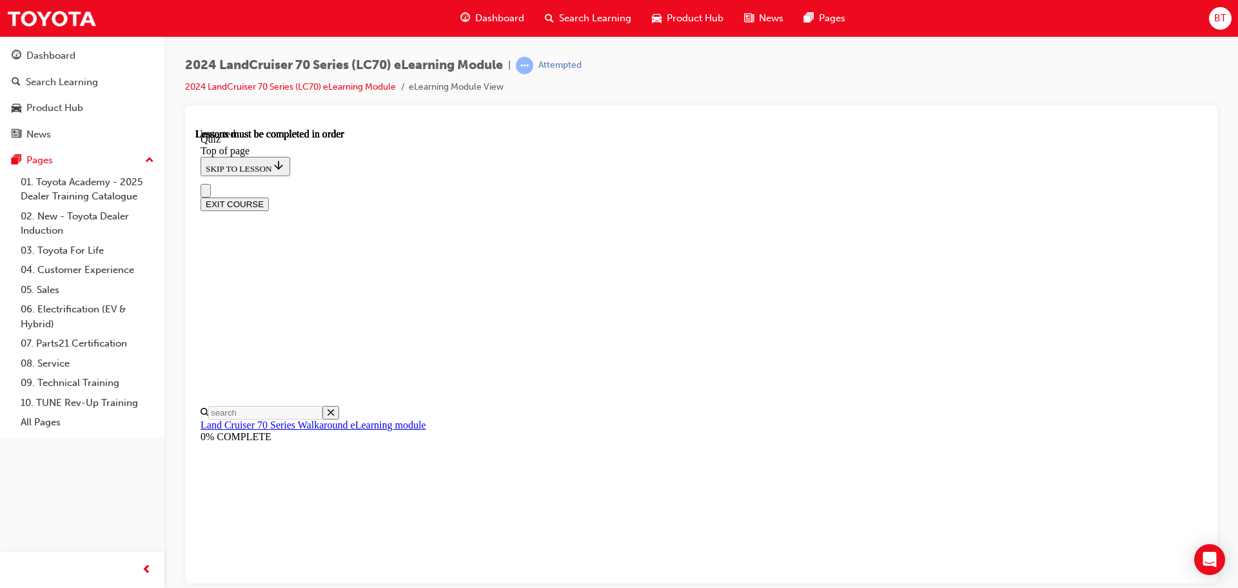
scroll to position [212, 0]
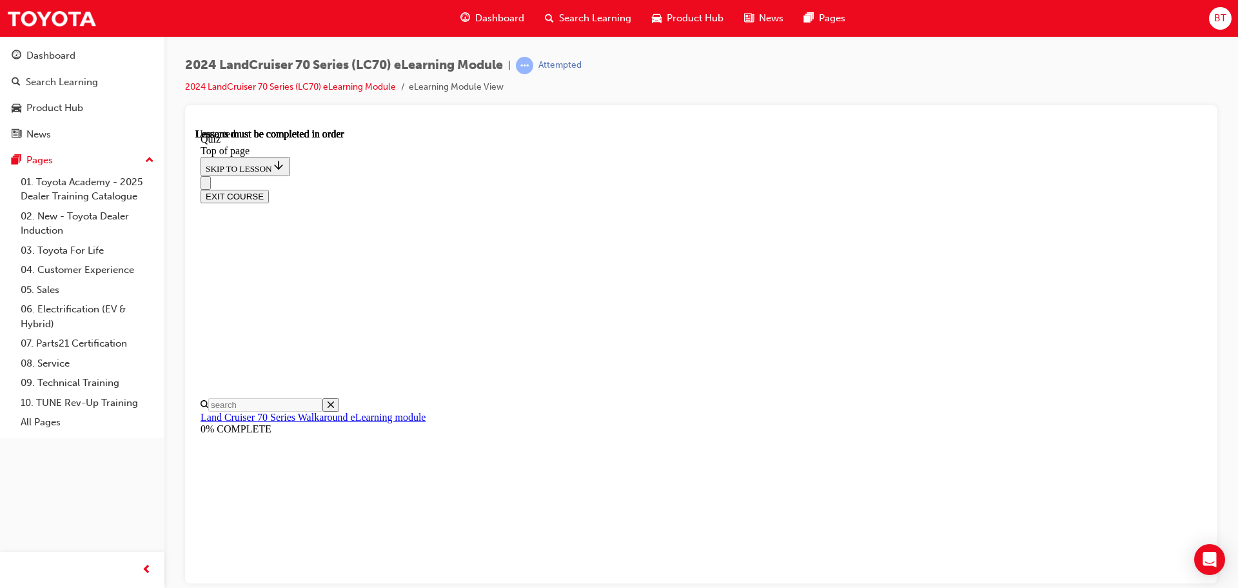
scroll to position [193, 0]
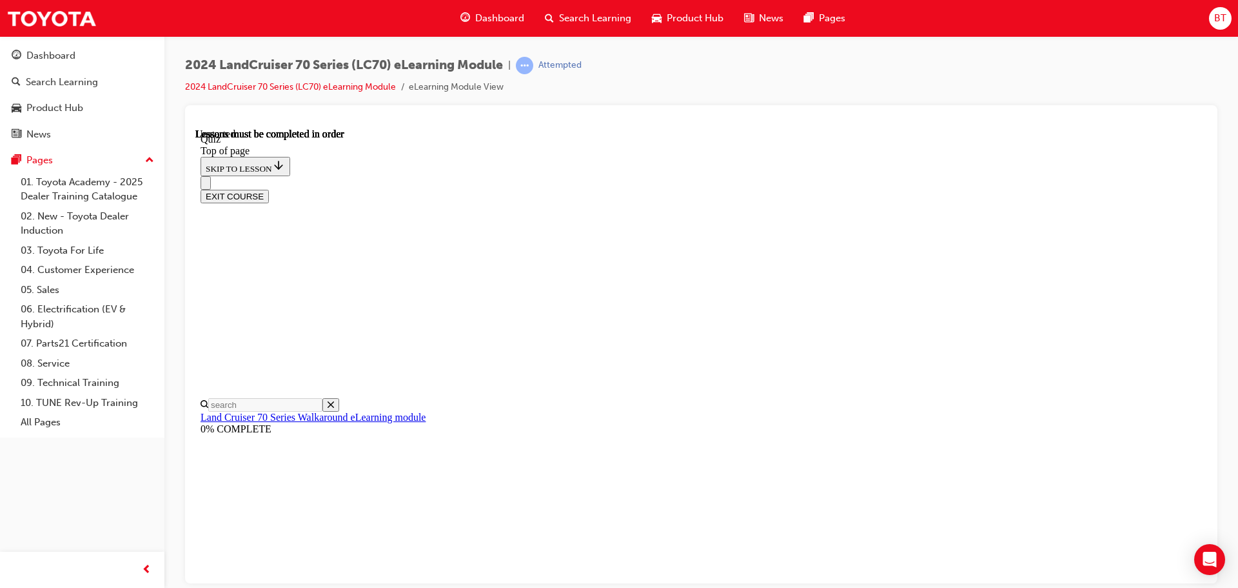
scroll to position [233, 0]
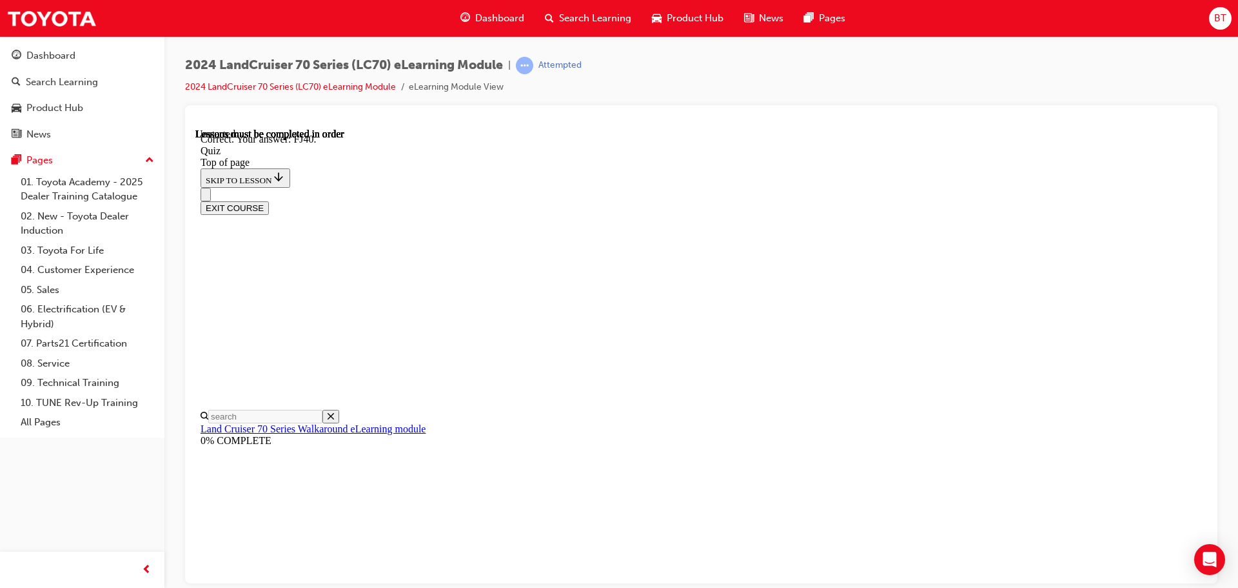
scroll to position [283, 0]
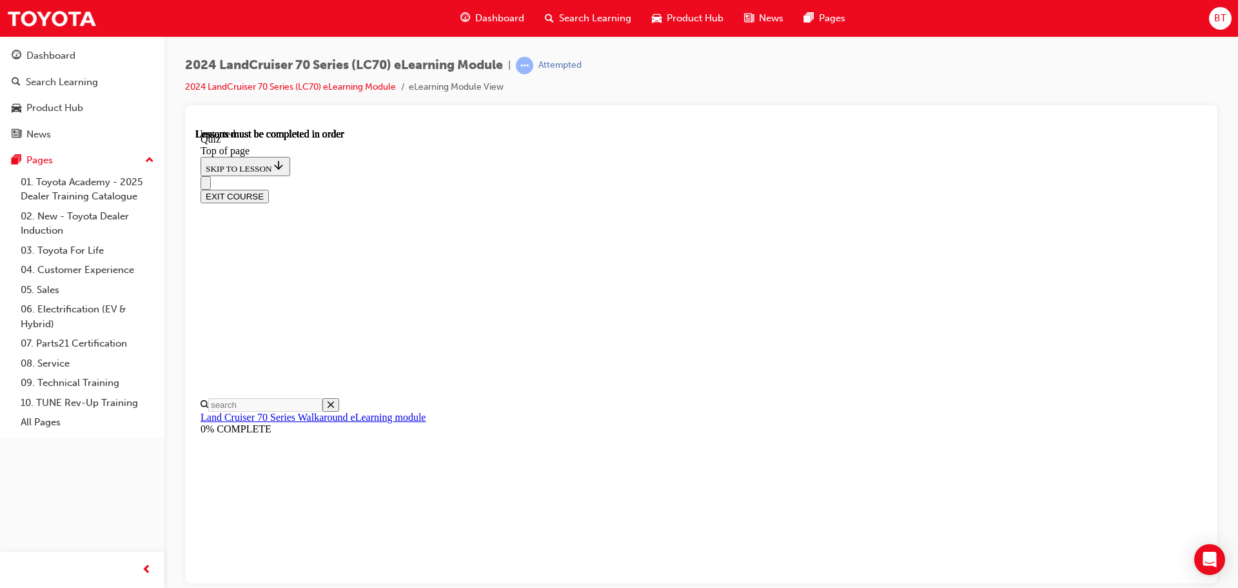
scroll to position [243, 0]
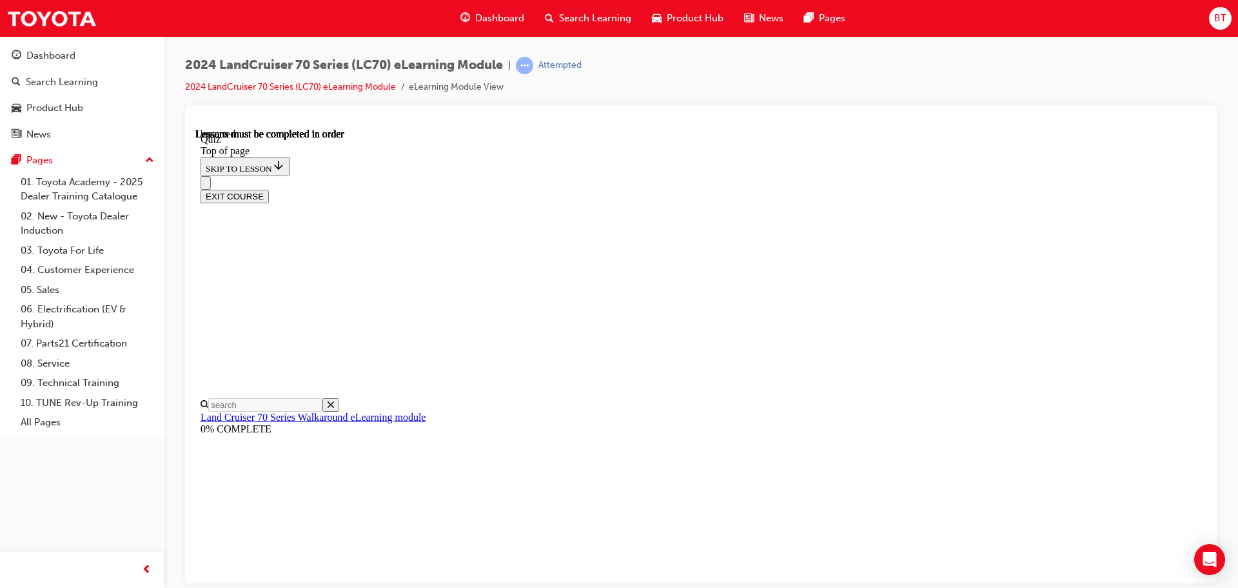
scroll to position [129, 0]
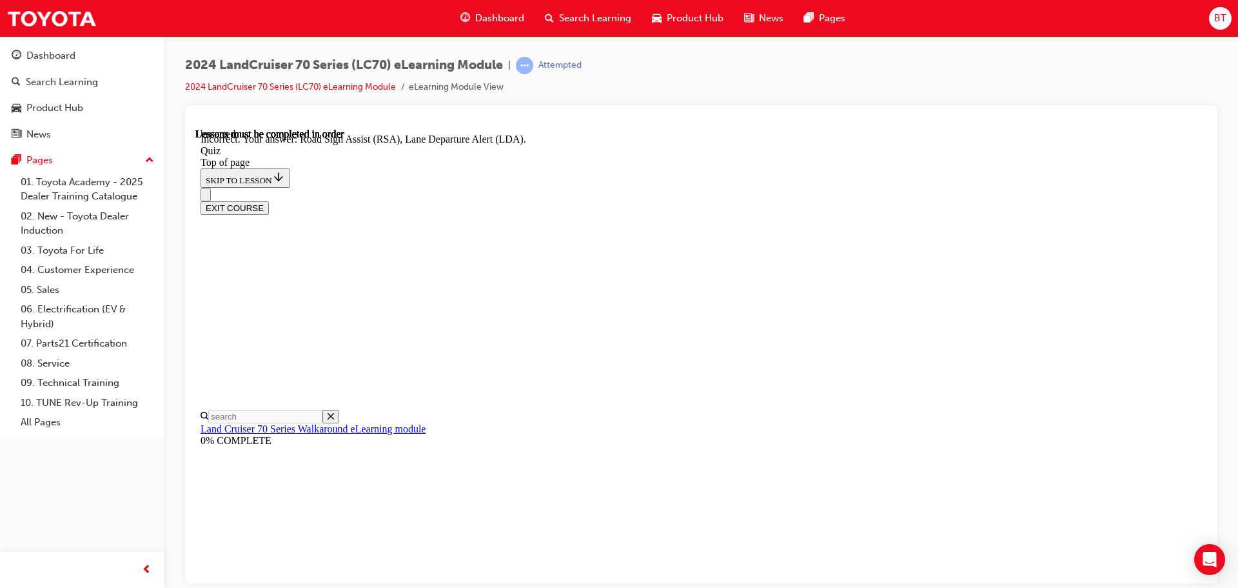
scroll to position [269, 0]
drag, startPoint x: 562, startPoint y: 288, endPoint x: 669, endPoint y: 353, distance: 125.3
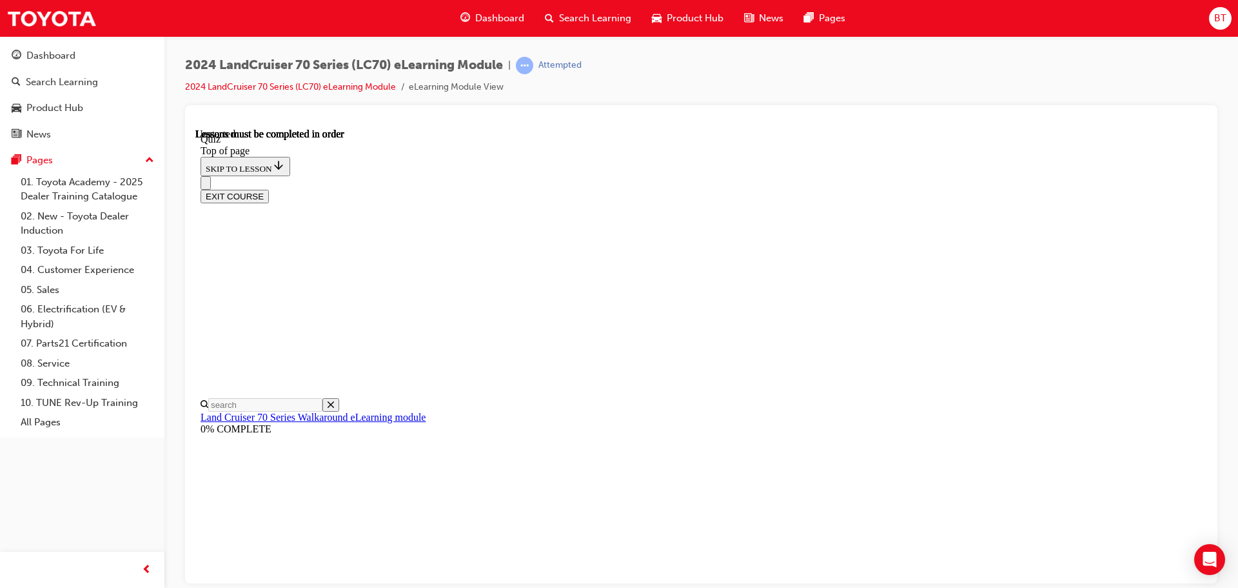
scroll to position [39, 0]
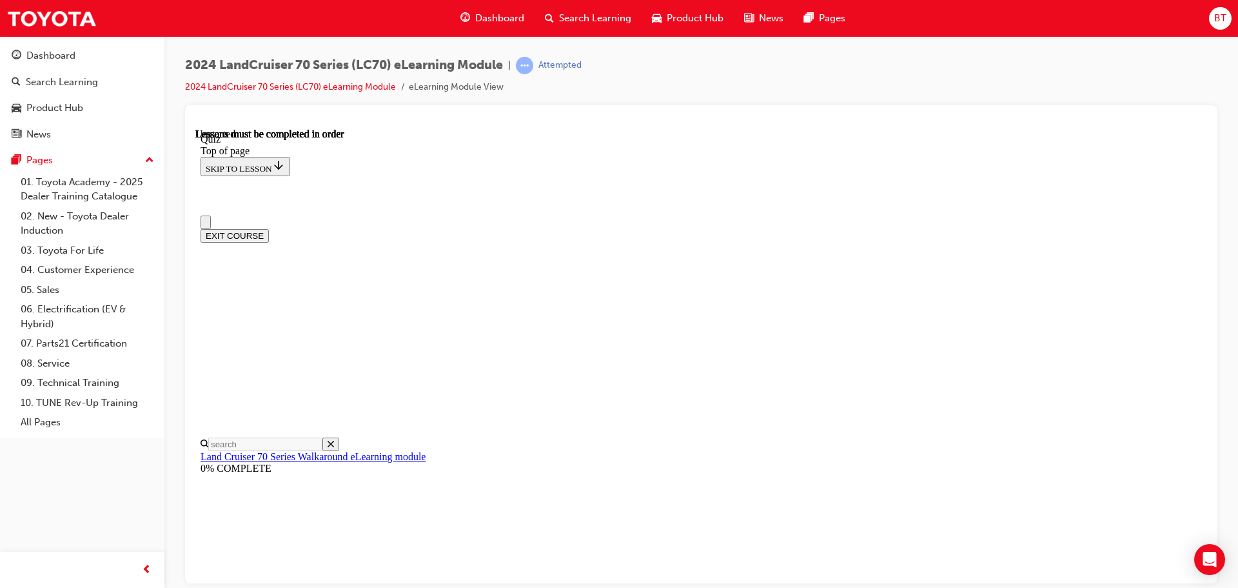
scroll to position [0, 0]
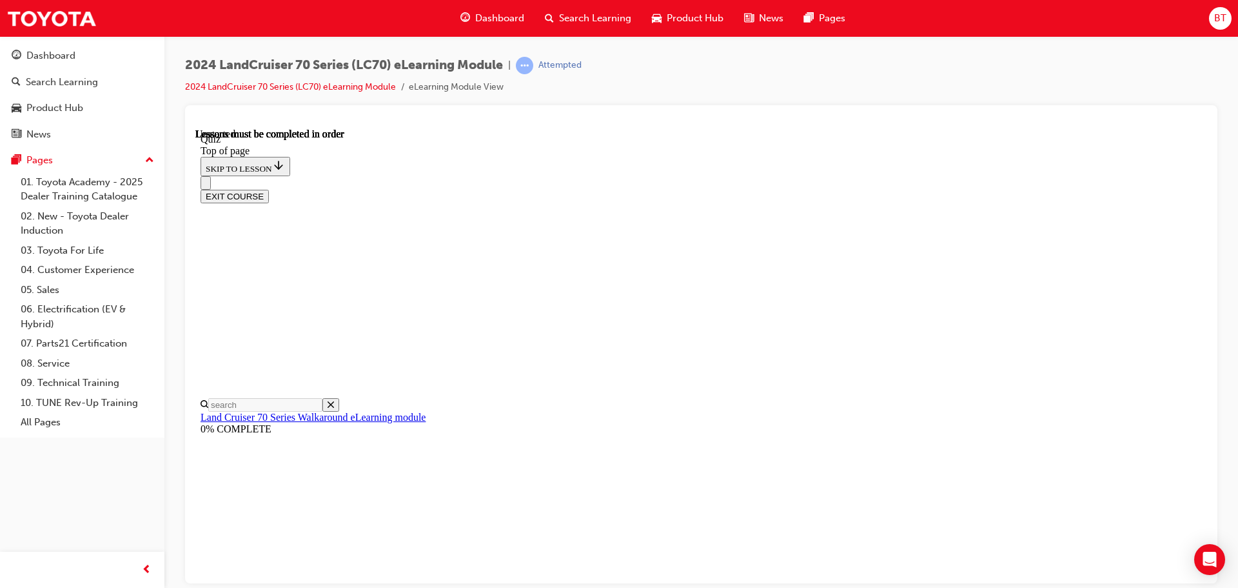
scroll to position [129, 0]
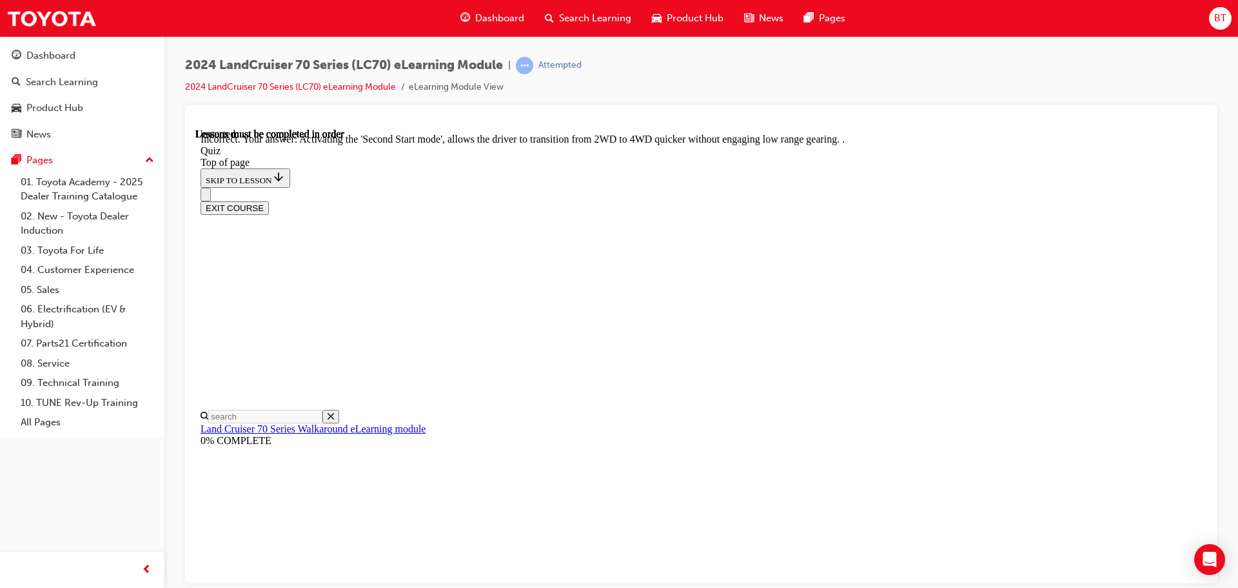
scroll to position [337, 0]
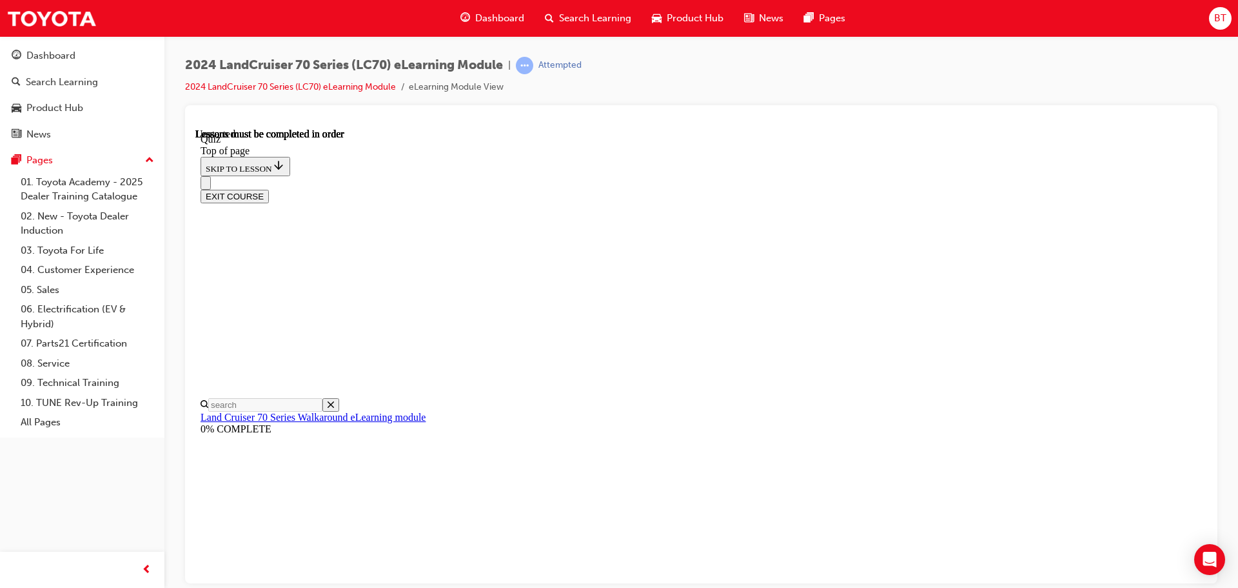
scroll to position [293, 0]
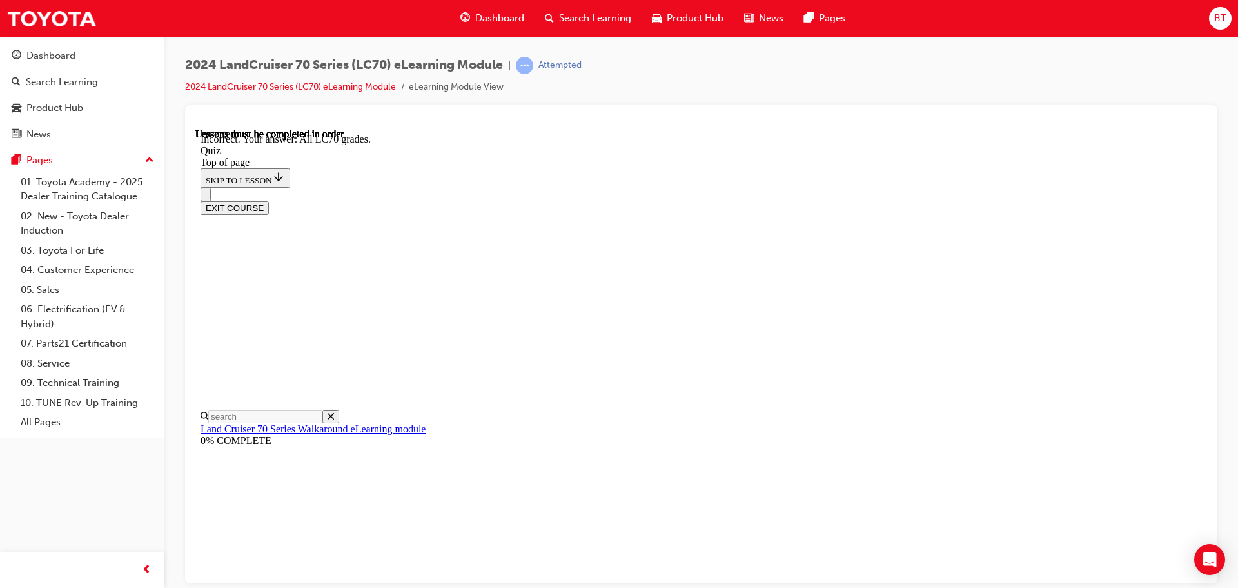
scroll to position [334, 0]
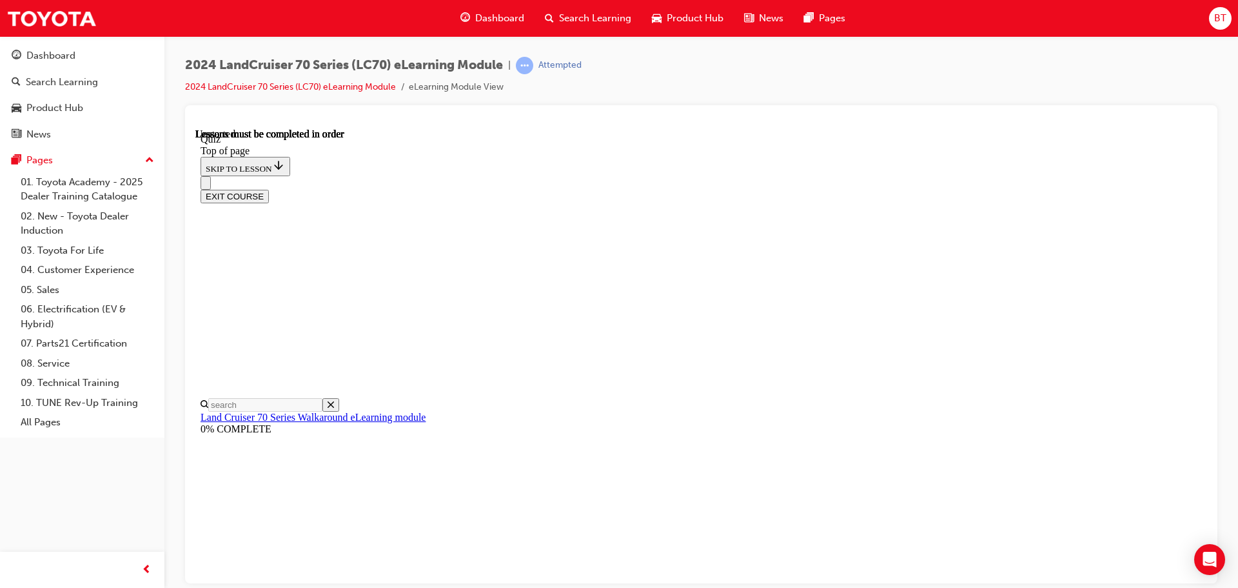
click at [269, 189] on button "EXIT COURSE" at bounding box center [235, 196] width 68 height 14
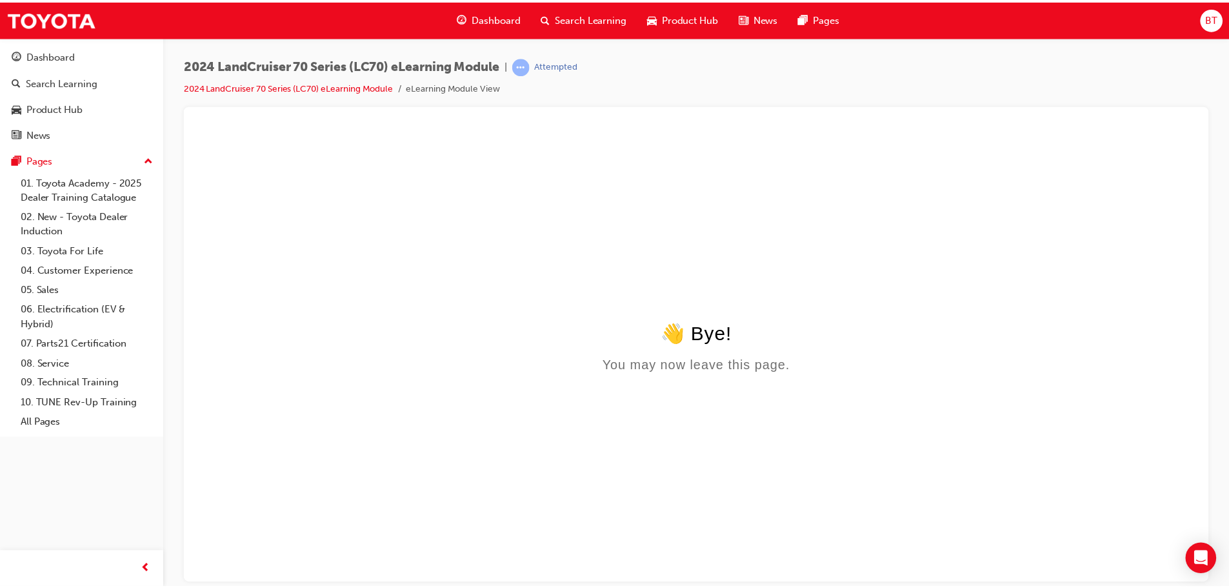
scroll to position [0, 0]
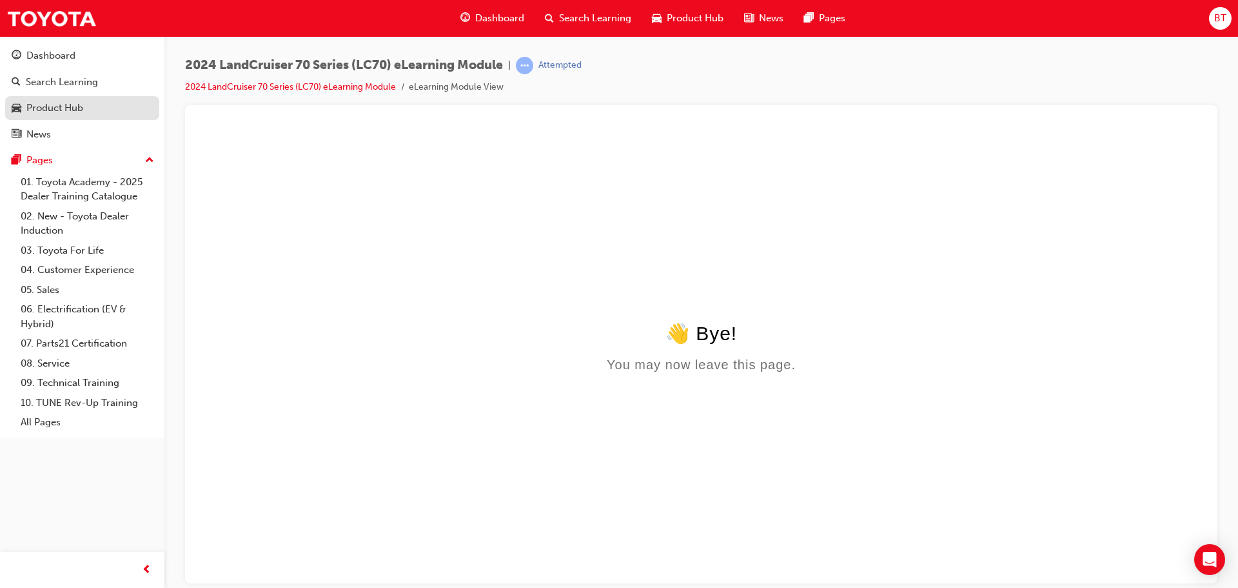
click at [71, 119] on link "Product Hub" at bounding box center [82, 108] width 154 height 24
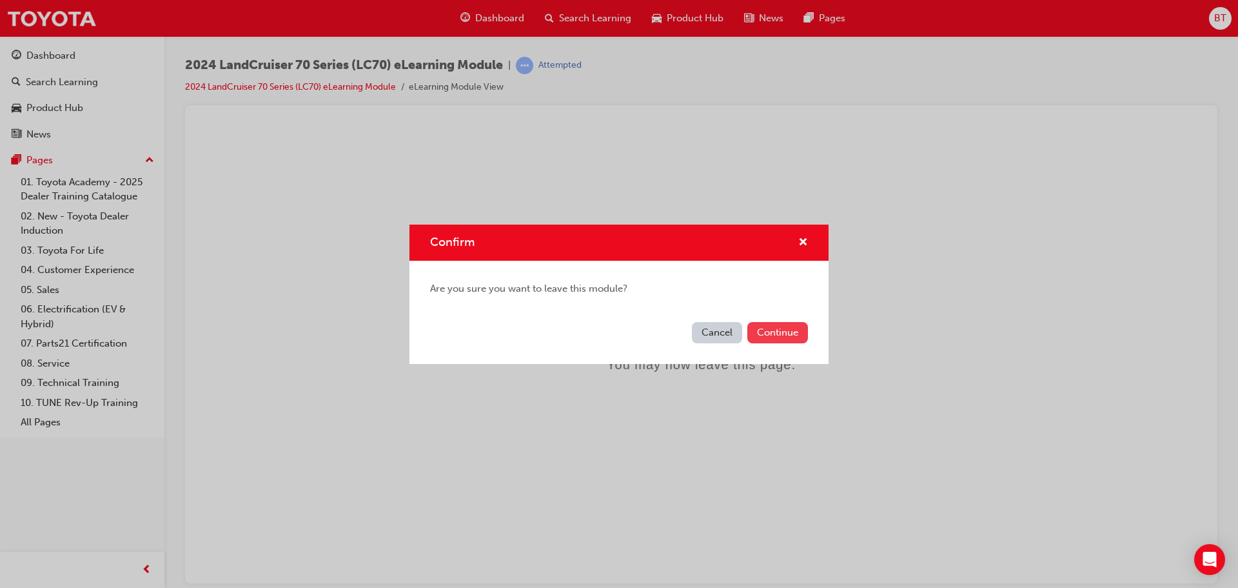
click at [779, 329] on button "Continue" at bounding box center [778, 332] width 61 height 21
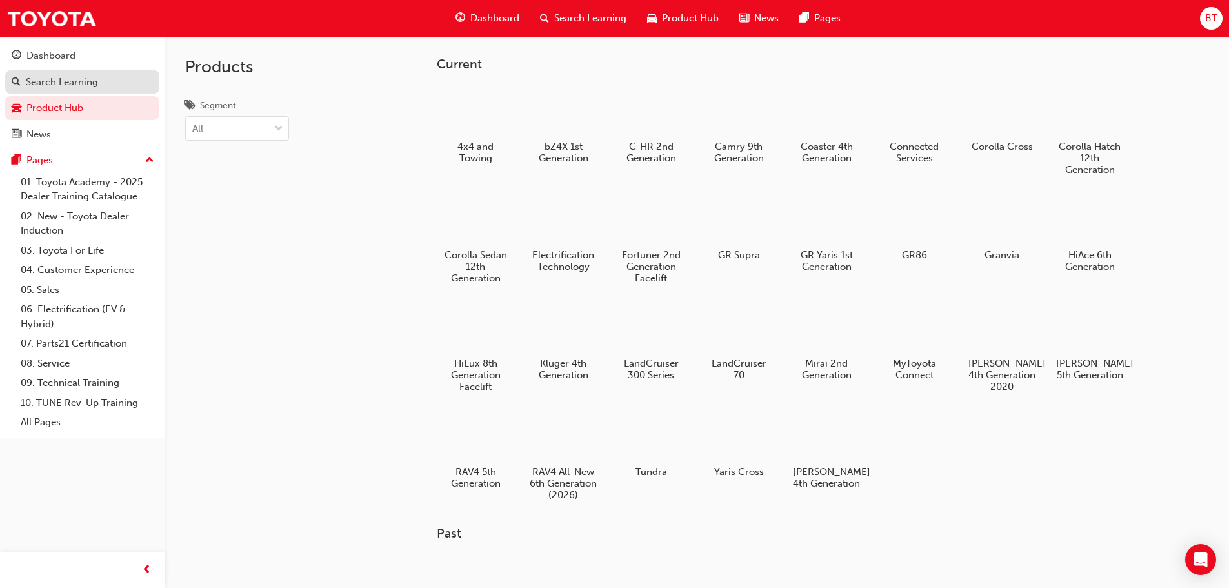
click at [80, 75] on div "Search Learning" at bounding box center [62, 82] width 72 height 15
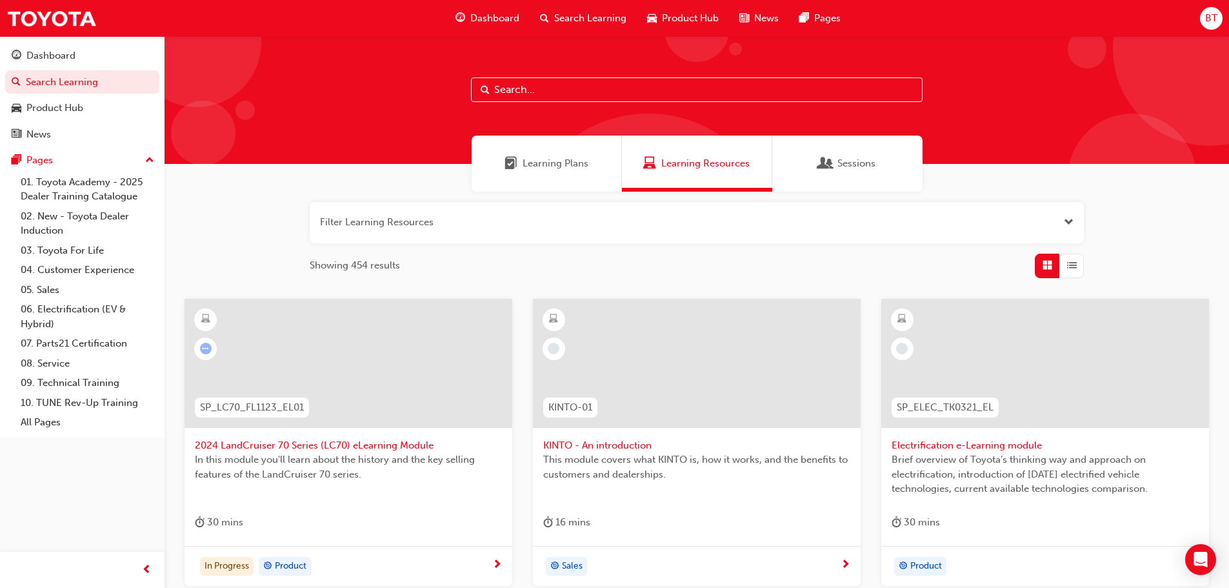
click at [535, 169] on span "Learning Plans" at bounding box center [555, 163] width 66 height 15
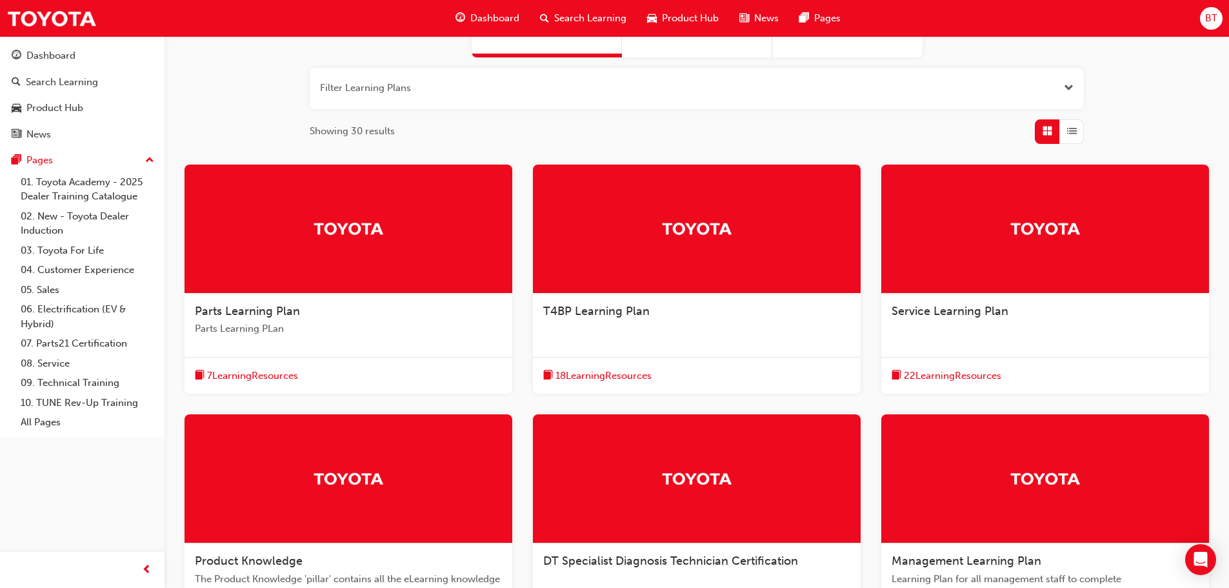
scroll to position [129, 0]
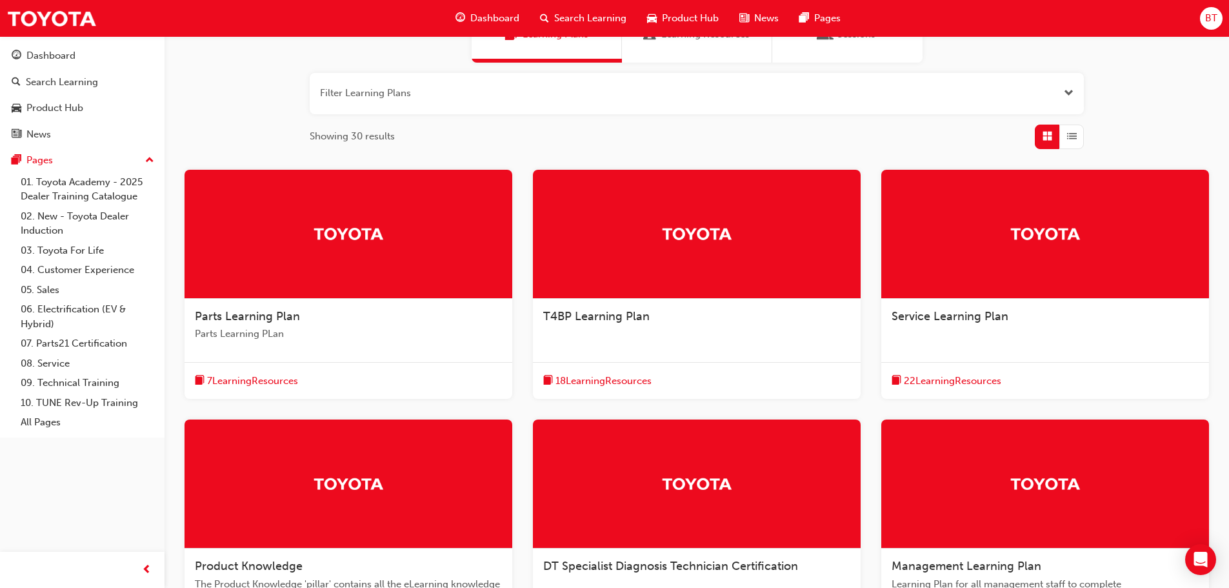
click at [419, 473] on div at bounding box center [348, 483] width 328 height 129
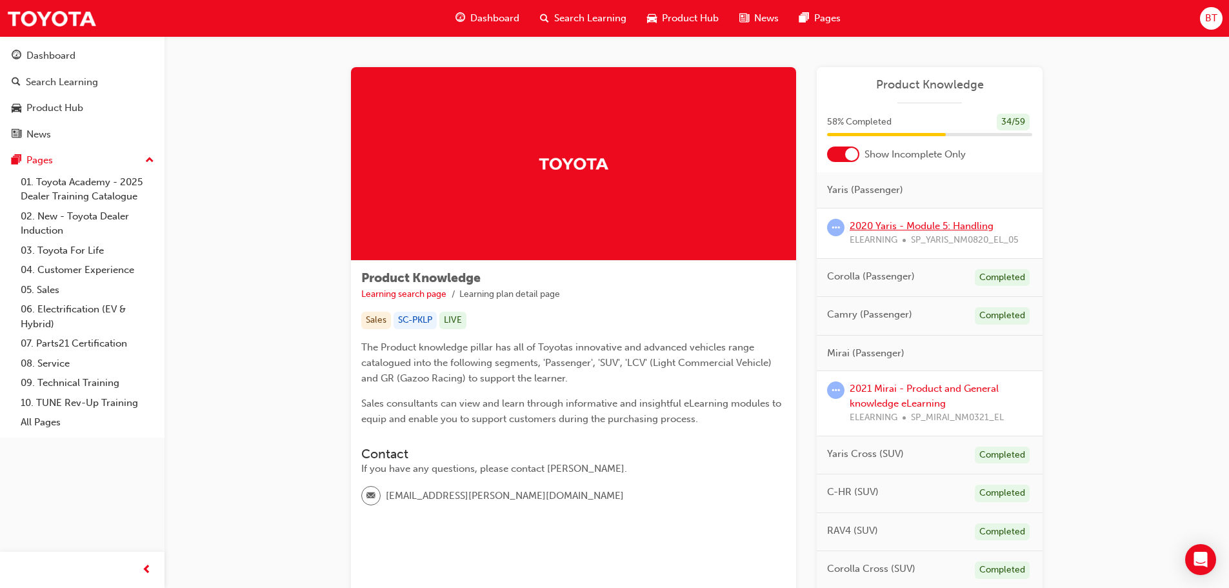
click at [980, 220] on link "2020 Yaris - Module 5: Handling" at bounding box center [921, 226] width 144 height 12
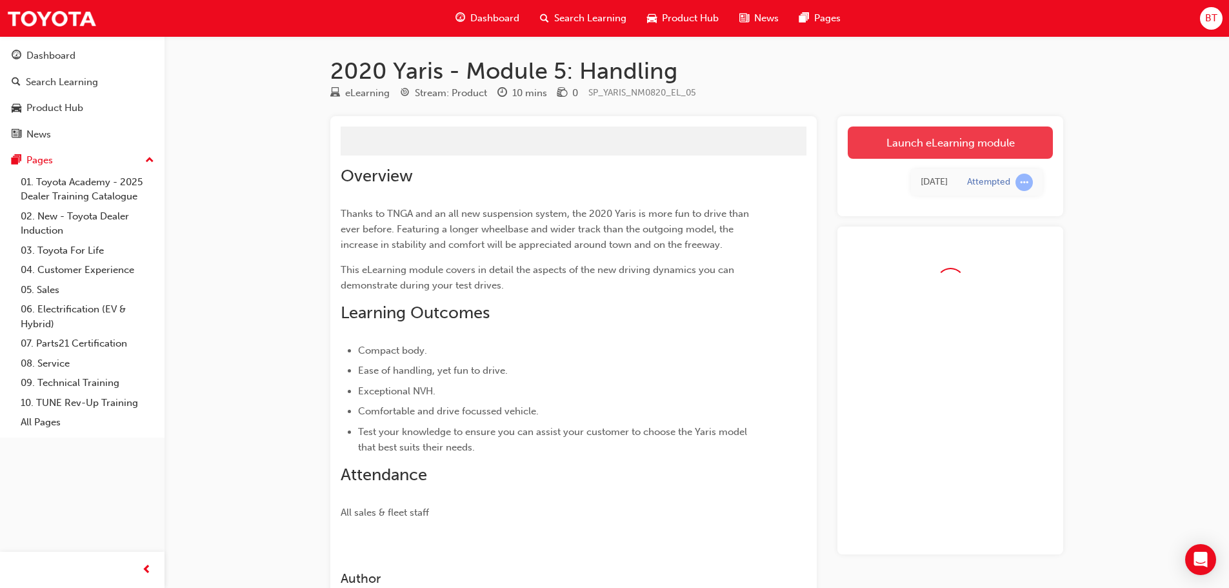
click at [990, 137] on link "Launch eLearning module" at bounding box center [950, 142] width 205 height 32
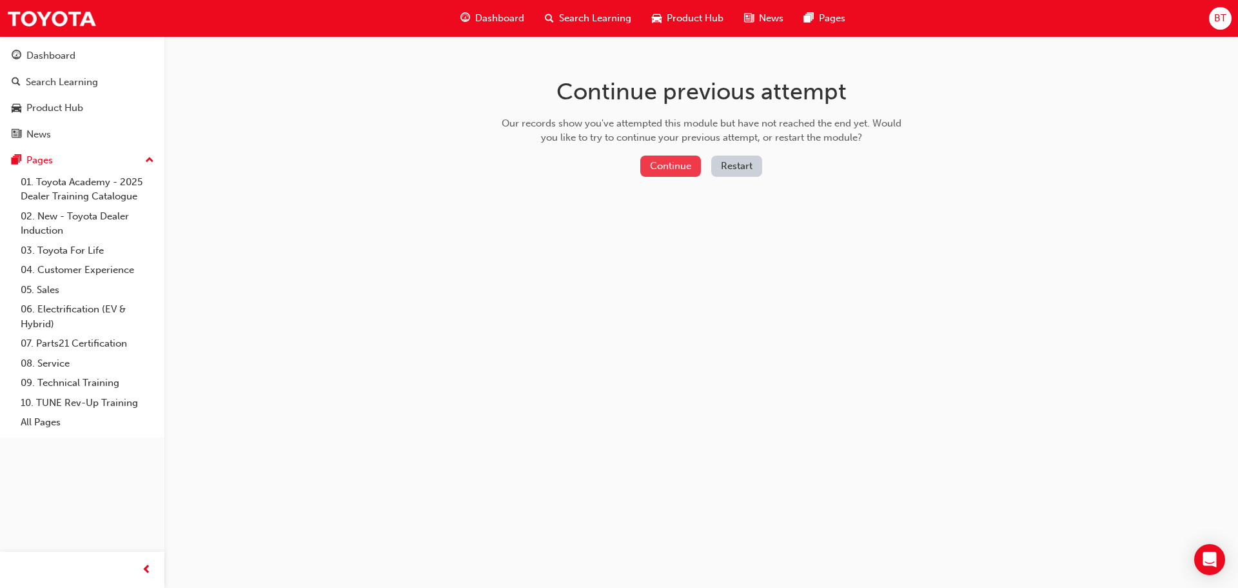
click at [666, 166] on button "Continue" at bounding box center [670, 165] width 61 height 21
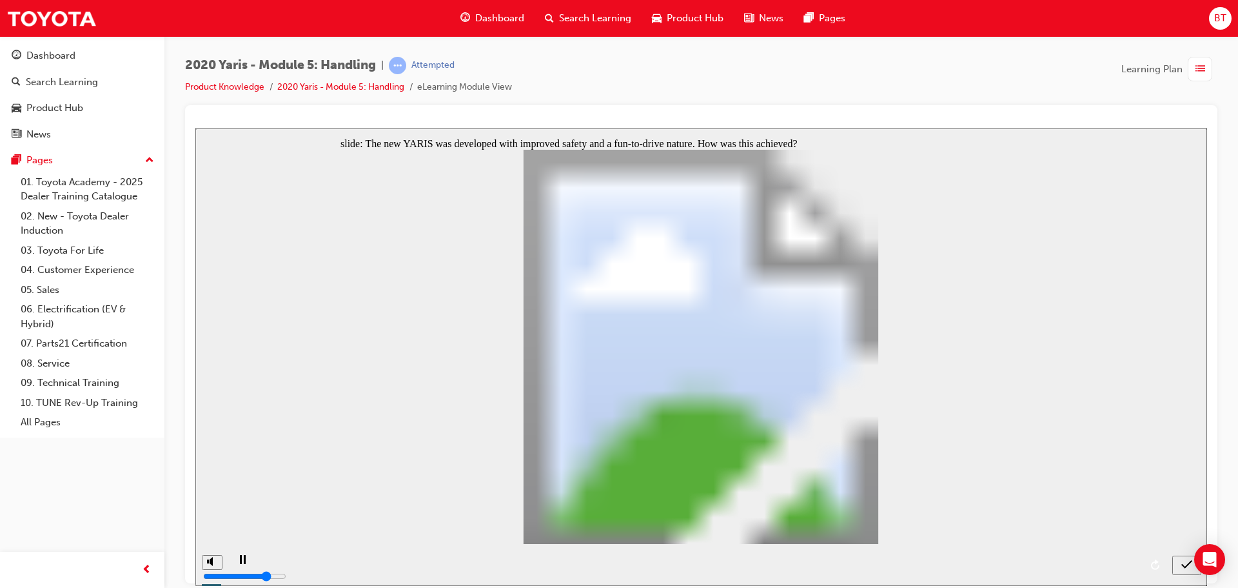
drag, startPoint x: 826, startPoint y: 477, endPoint x: 386, endPoint y: 254, distance: 493.8
click at [386, 254] on div "The new YARIS was developed with improved safety and a fun-to-drive nature. How…" at bounding box center [701, 352] width 721 height 406
drag, startPoint x: 706, startPoint y: 225, endPoint x: 443, endPoint y: 203, distance: 263.5
drag, startPoint x: 782, startPoint y: 475, endPoint x: 429, endPoint y: 240, distance: 424.1
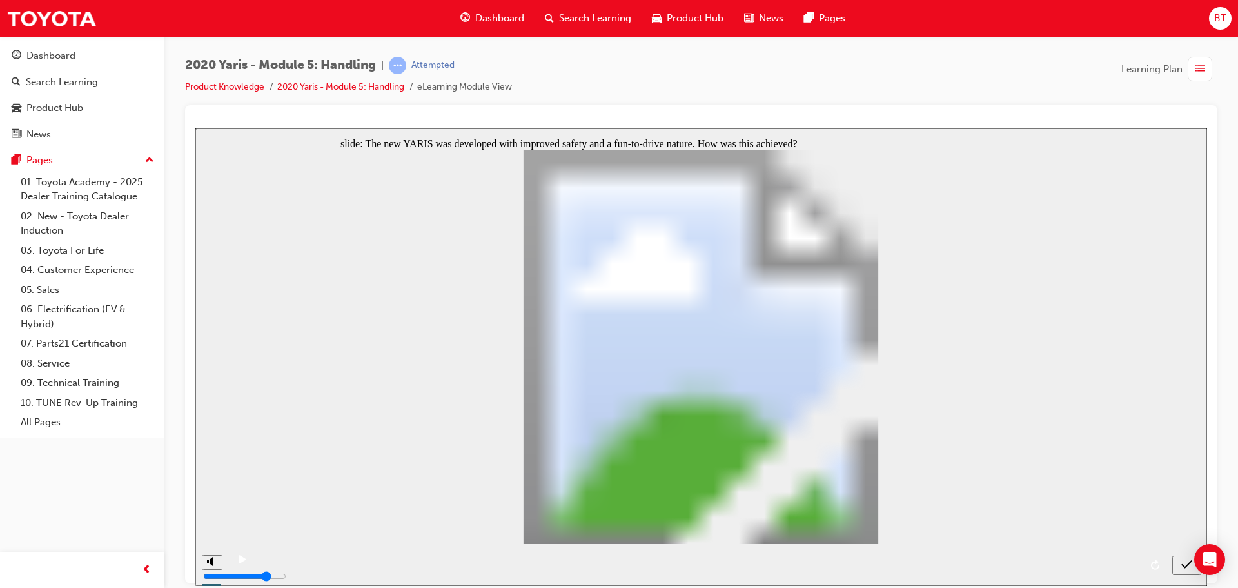
click at [430, 241] on div "The new YARIS was developed with improved safety and a fun-to-drive nature. How…" at bounding box center [701, 352] width 721 height 406
drag, startPoint x: 766, startPoint y: 471, endPoint x: 428, endPoint y: 167, distance: 454.9
click at [429, 169] on div "The new YARIS was developed with improved safety and a fun-to-drive nature. How…" at bounding box center [701, 352] width 721 height 406
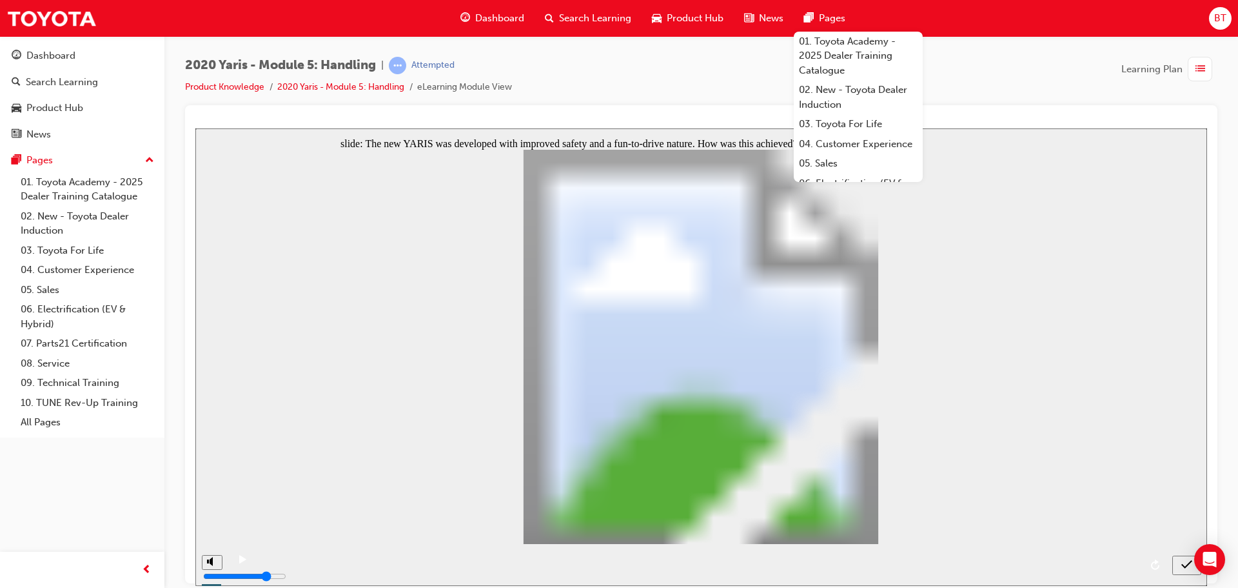
radio input "true"
radio input "false"
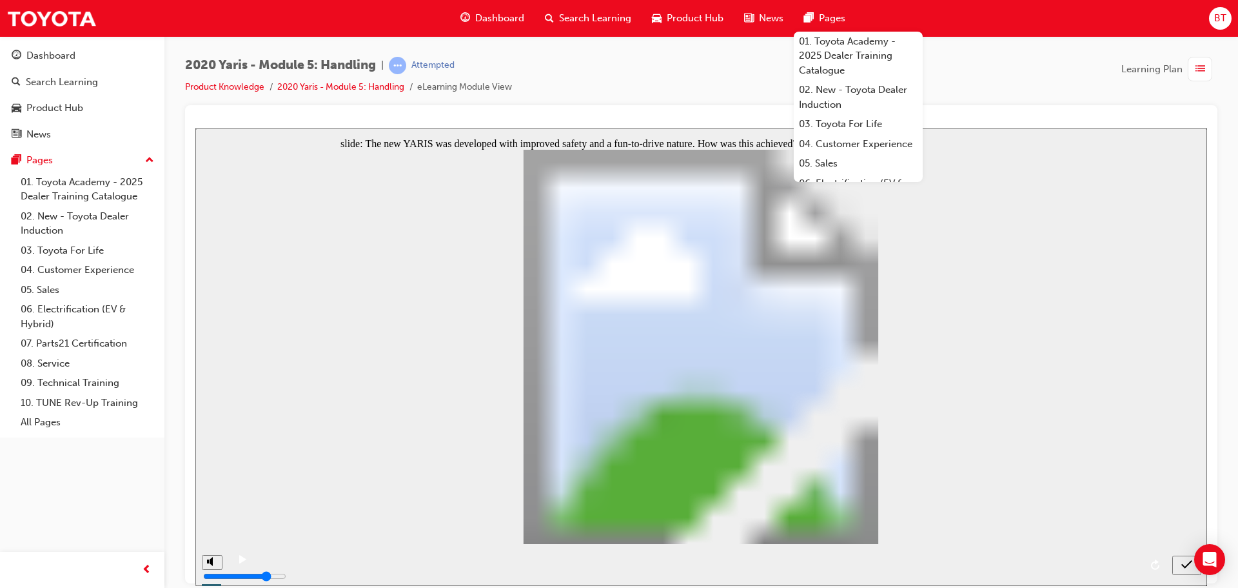
radio input "true"
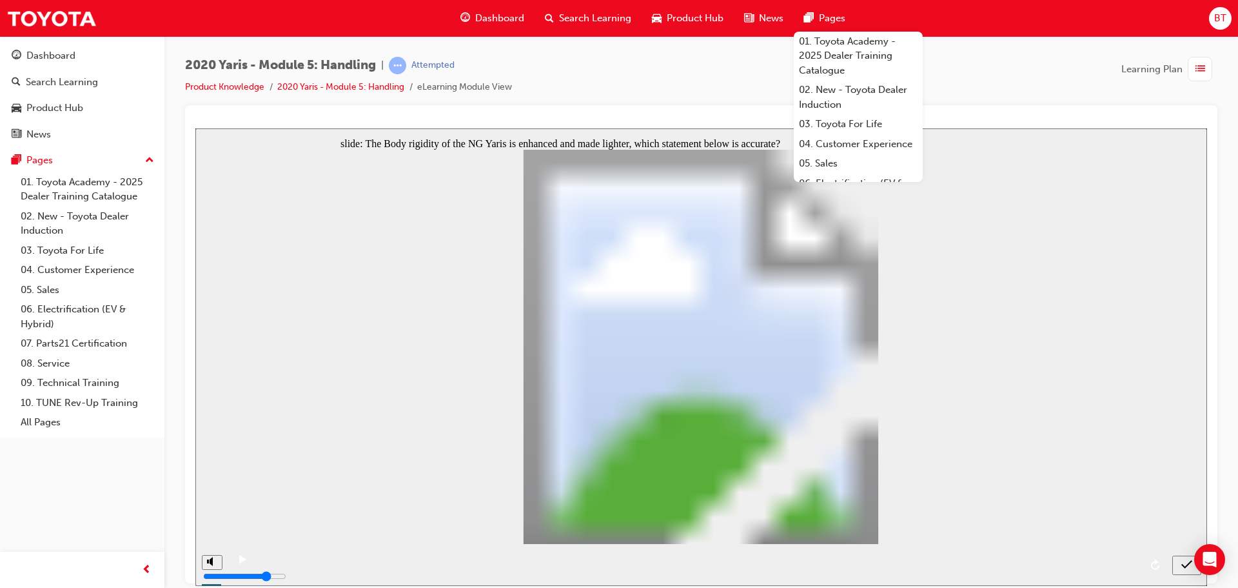
radio input "true"
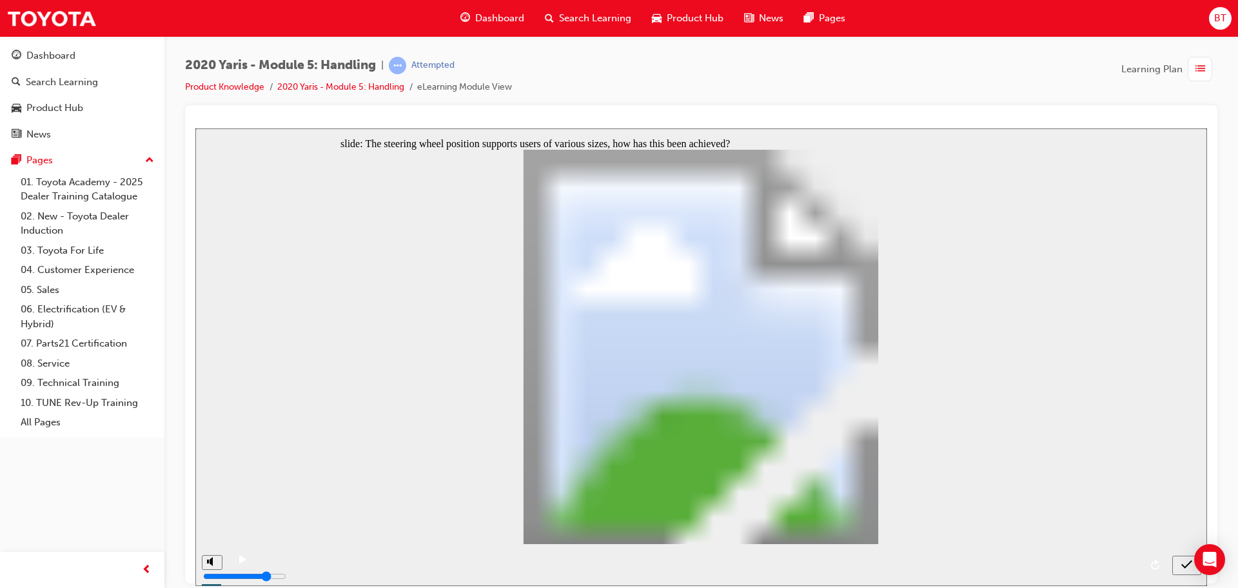
radio input "true"
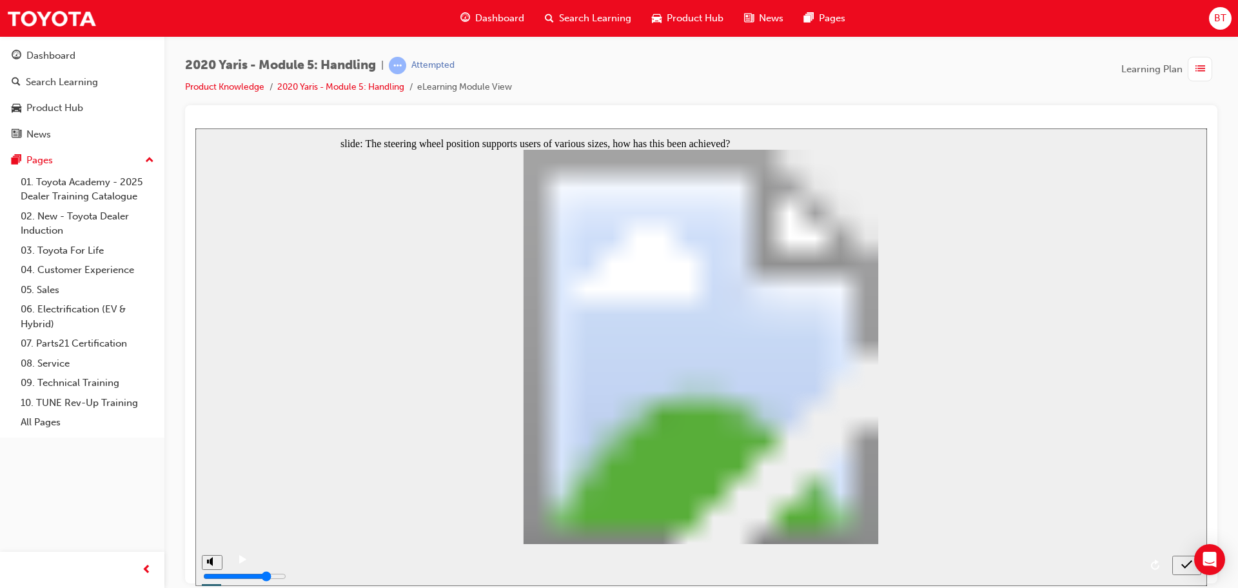
radio input "false"
radio input "true"
